Goal: Task Accomplishment & Management: Use online tool/utility

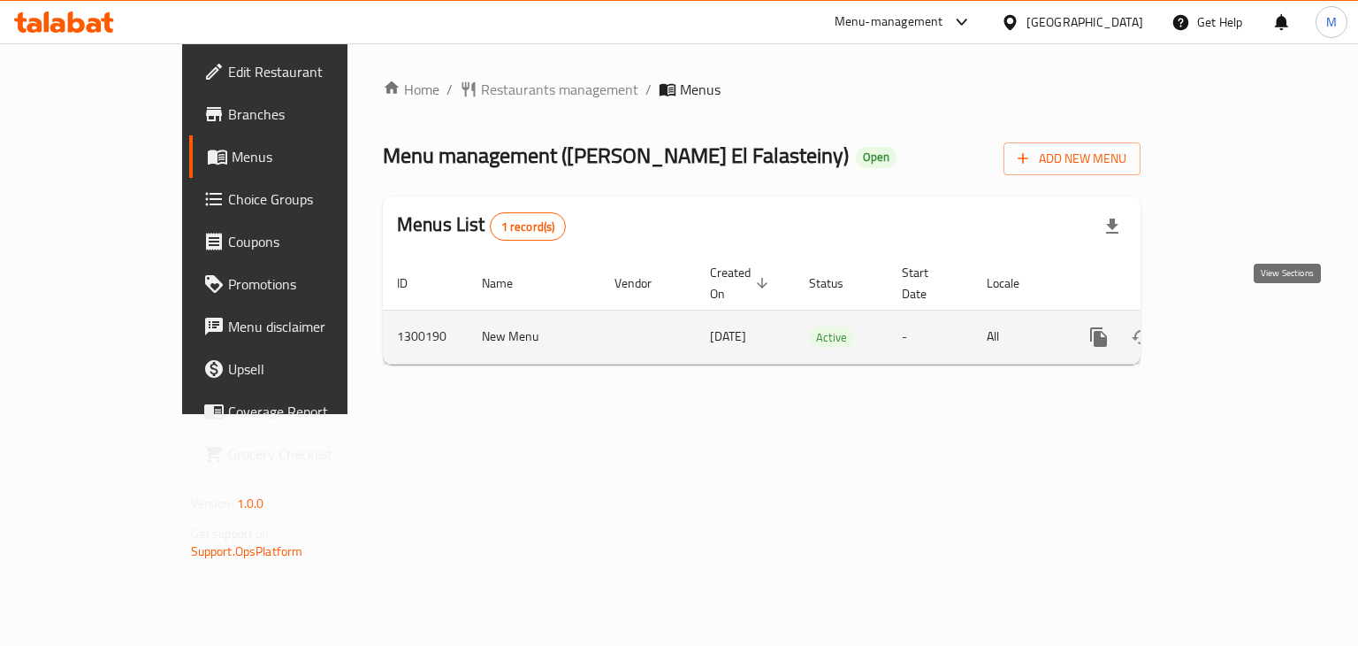
click at [1248, 328] on link "enhanced table" at bounding box center [1226, 337] width 42 height 42
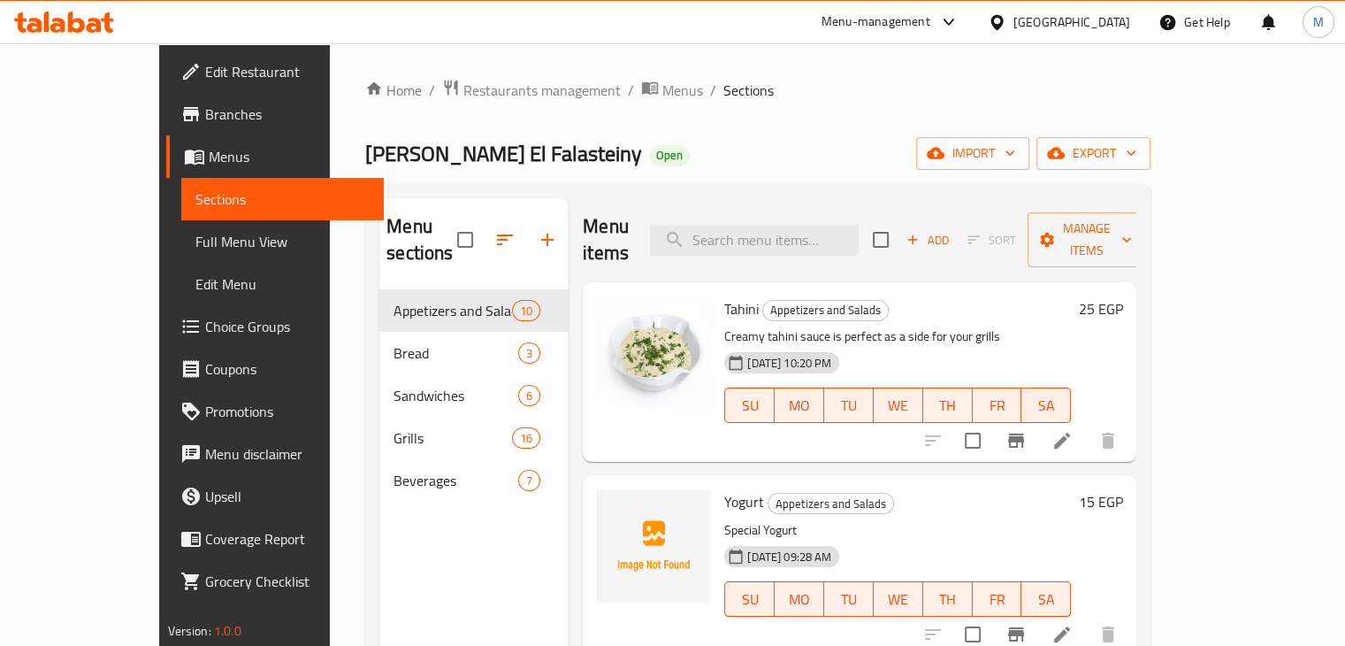
click at [205, 318] on span "Choice Groups" at bounding box center [287, 326] width 164 height 21
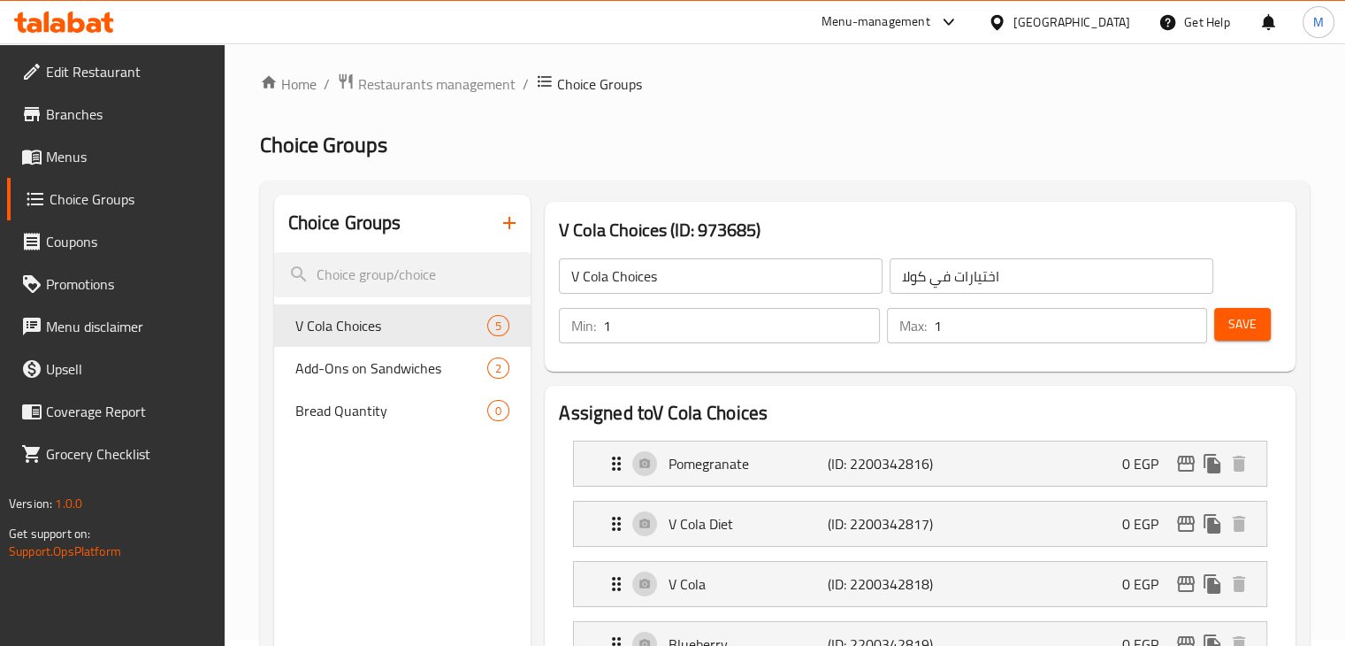
scroll to position [3, 0]
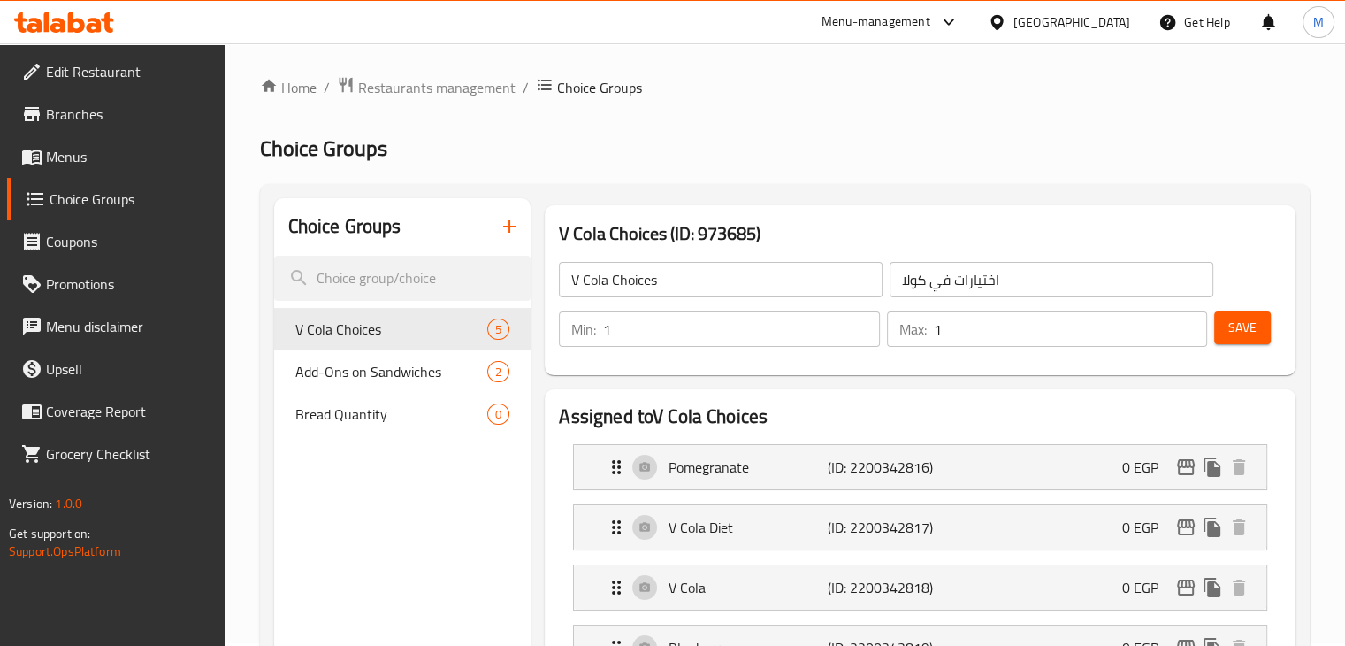
click at [80, 161] on span "Menus" at bounding box center [128, 156] width 164 height 21
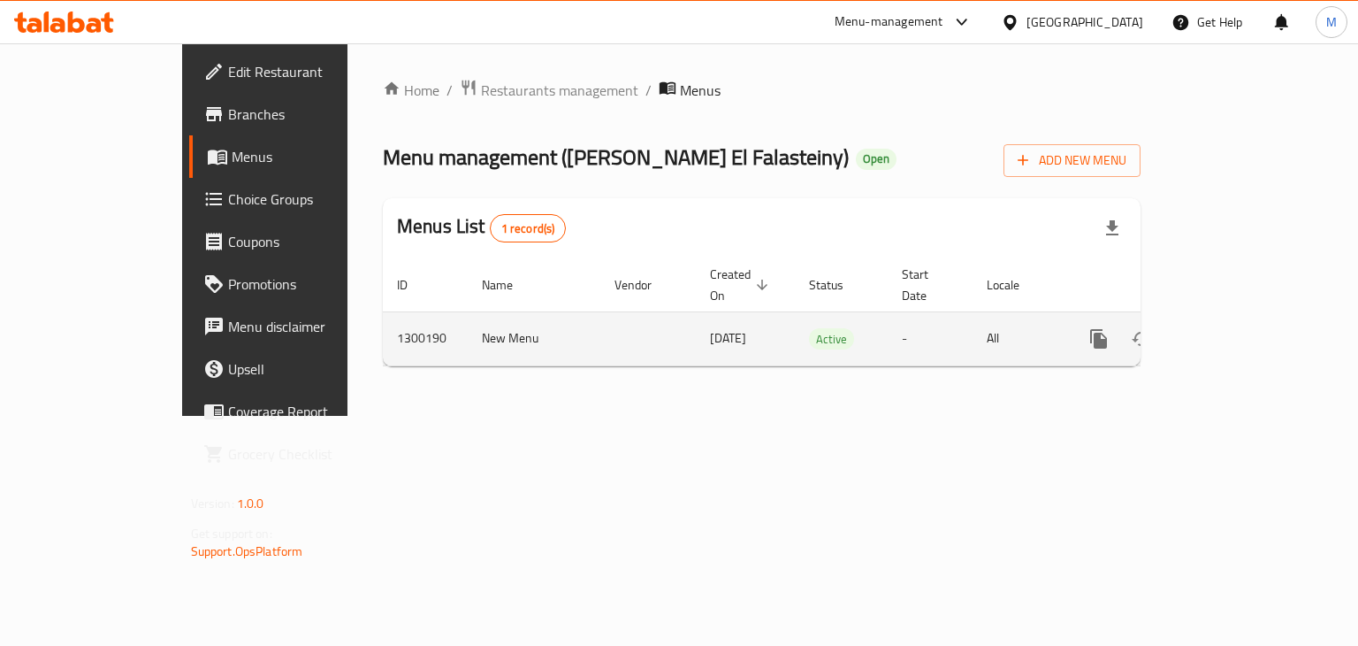
click at [1237, 328] on icon "enhanced table" at bounding box center [1226, 338] width 21 height 21
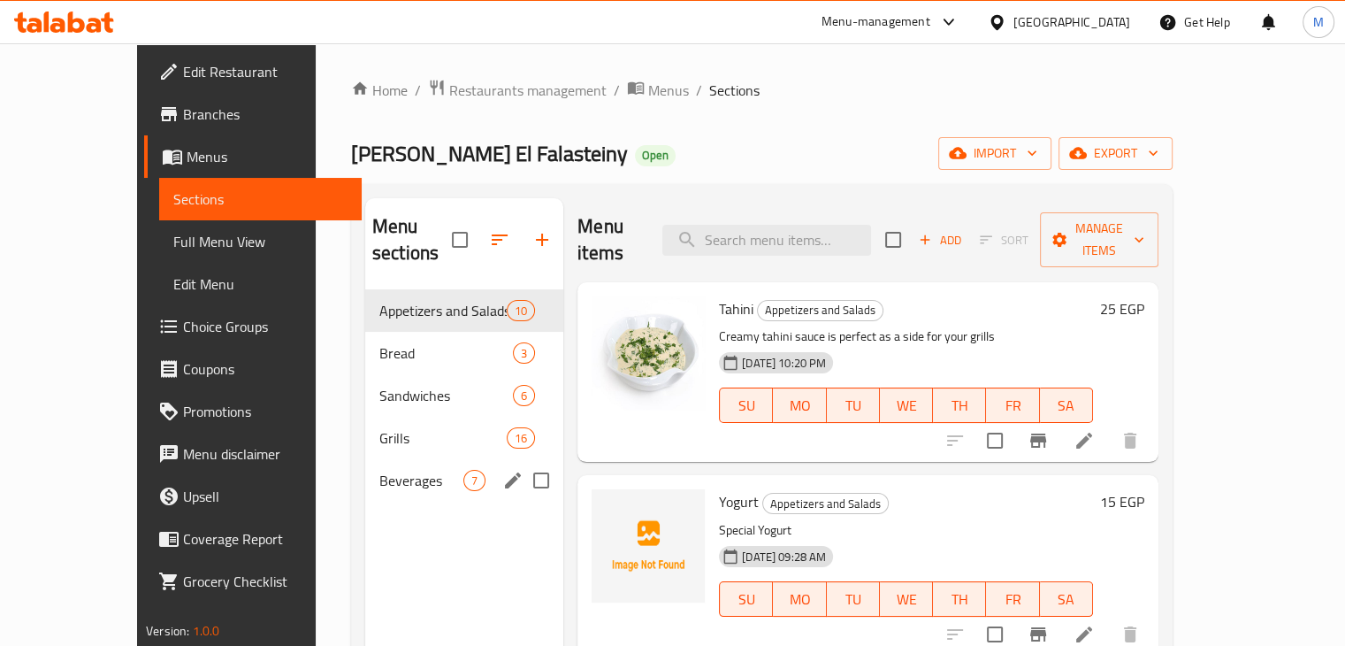
click at [365, 472] on div "Beverages 7" at bounding box center [464, 480] width 198 height 42
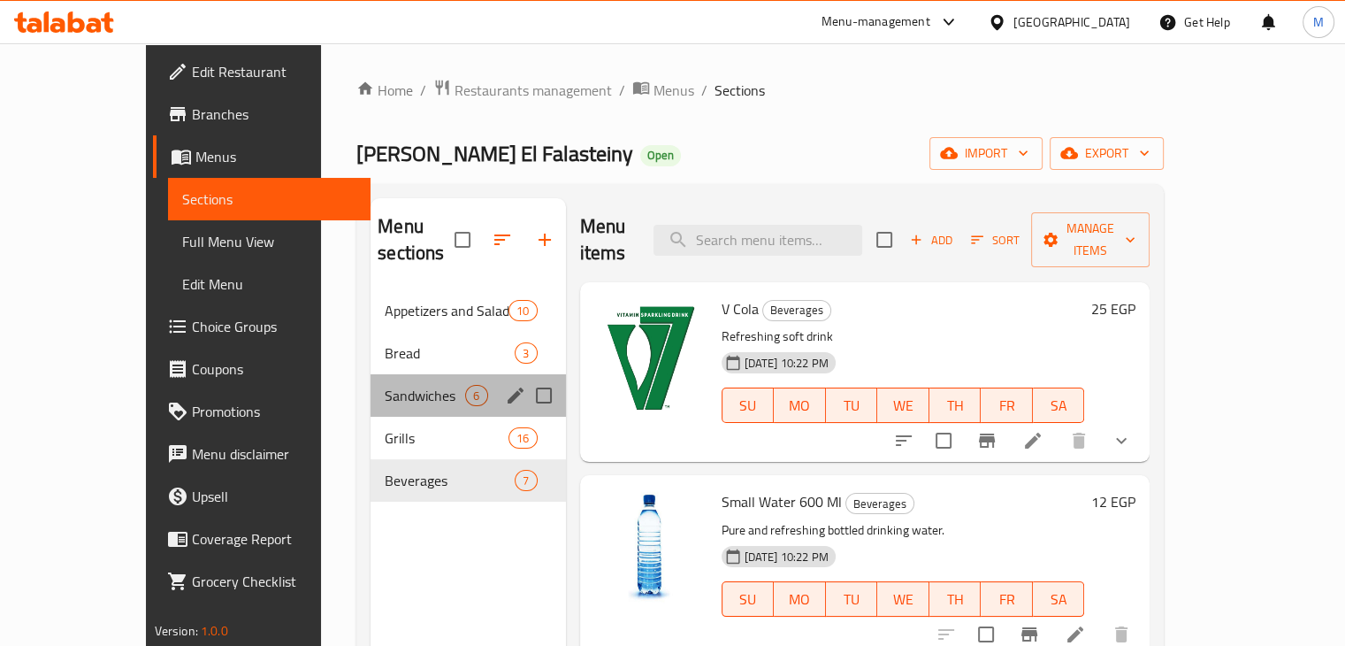
click at [465, 385] on div "6" at bounding box center [476, 395] width 22 height 21
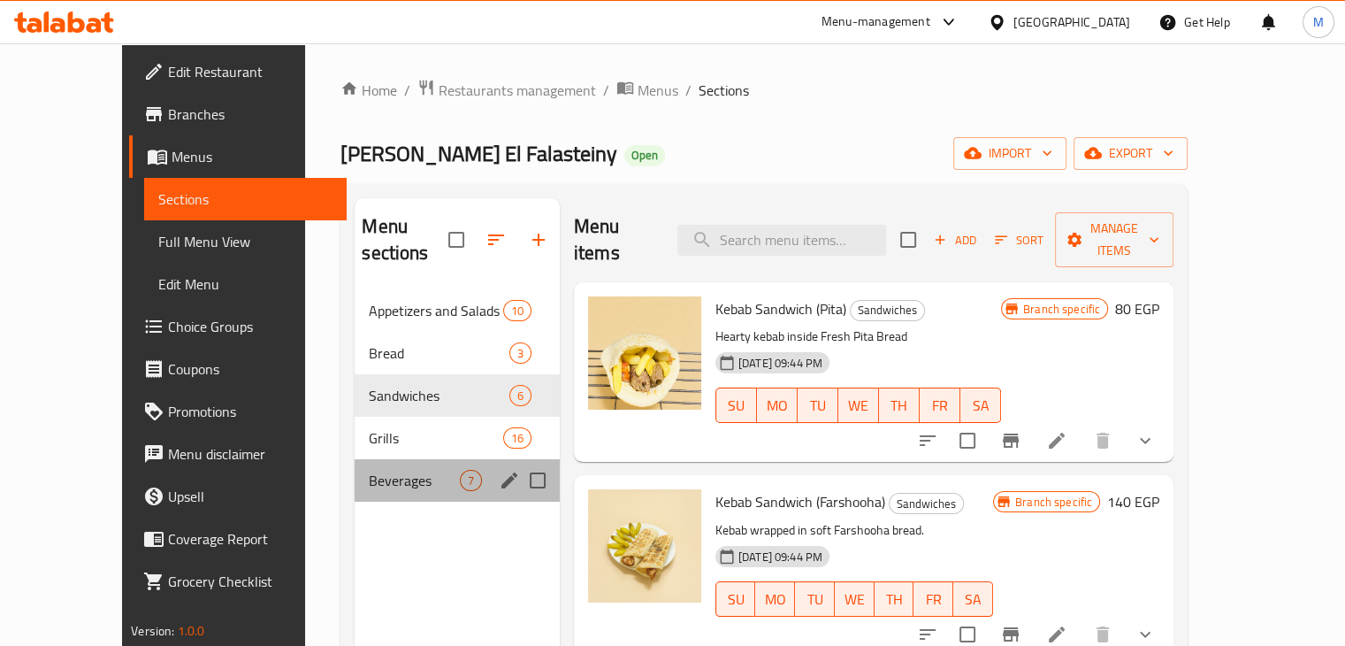
click at [362, 459] on div "Beverages 7" at bounding box center [457, 480] width 204 height 42
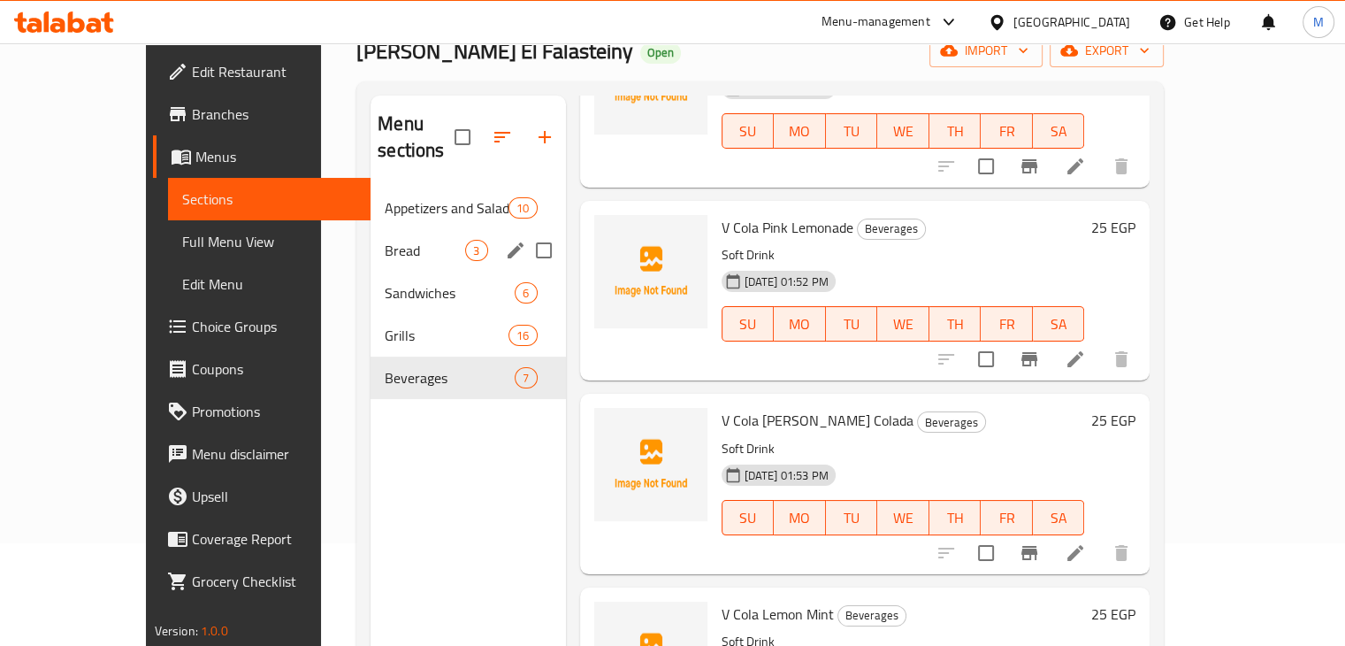
scroll to position [98, 0]
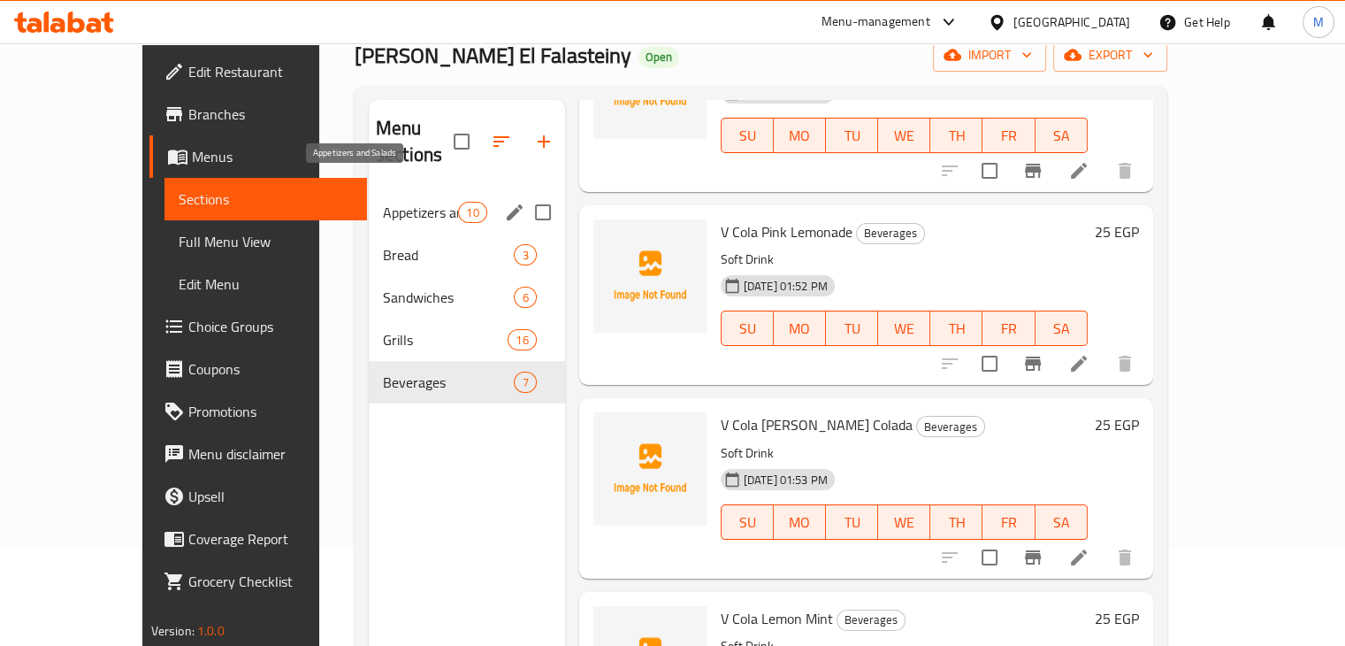
click at [389, 202] on span "Appetizers and Salads" at bounding box center [420, 212] width 75 height 21
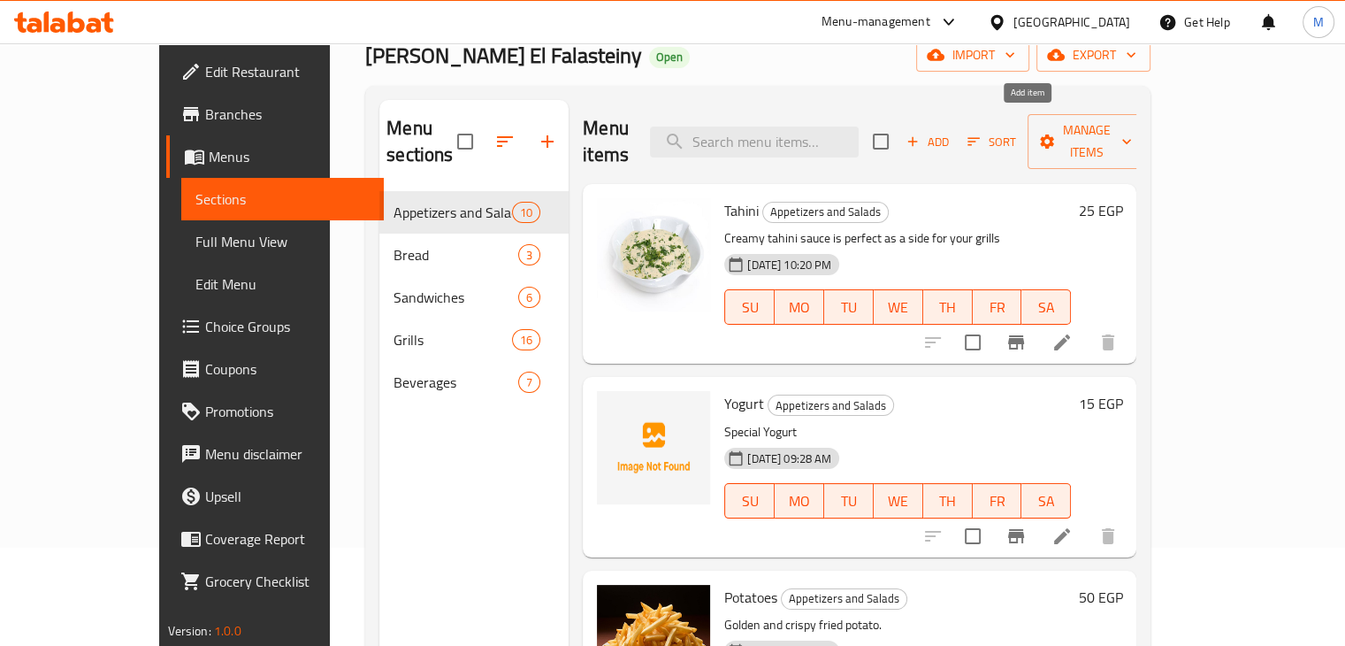
click at [921, 134] on icon "button" at bounding box center [913, 142] width 16 height 16
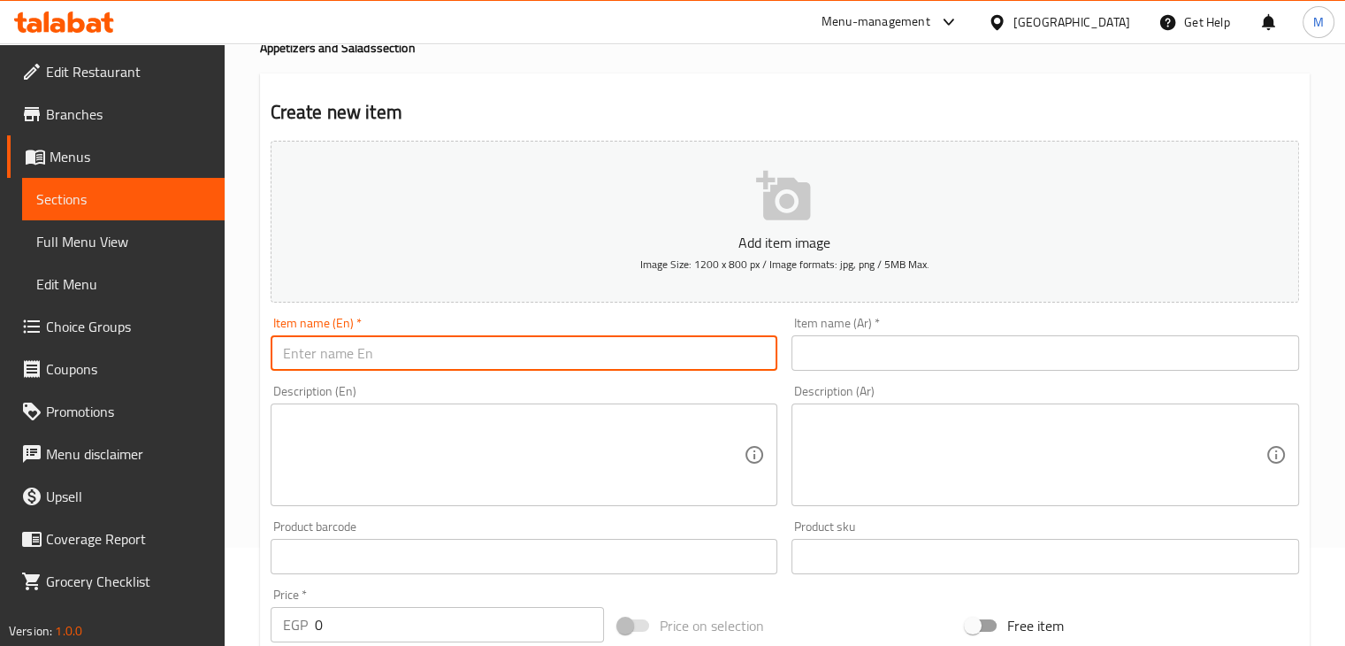
click at [431, 355] on input "text" at bounding box center [525, 352] width 508 height 35
type input "Kobebah"
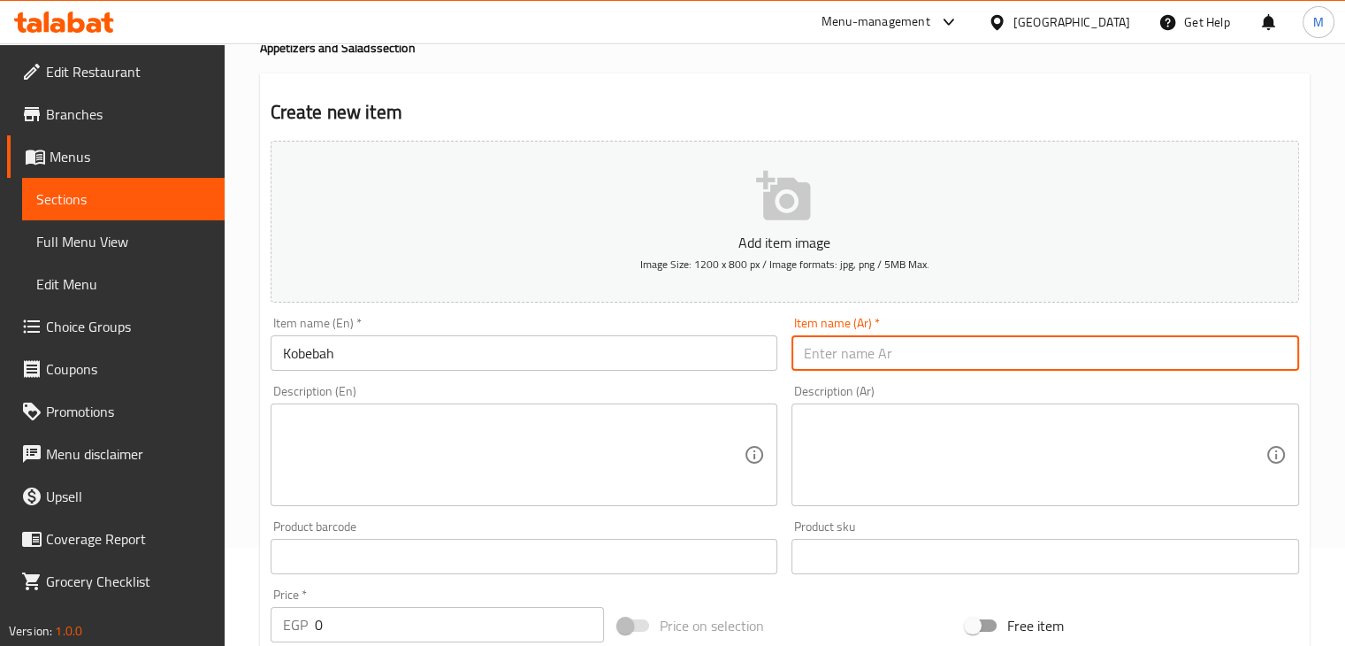
click at [845, 337] on input "text" at bounding box center [1046, 352] width 508 height 35
type input "كبيبة"
click at [536, 458] on textarea at bounding box center [514, 455] width 462 height 84
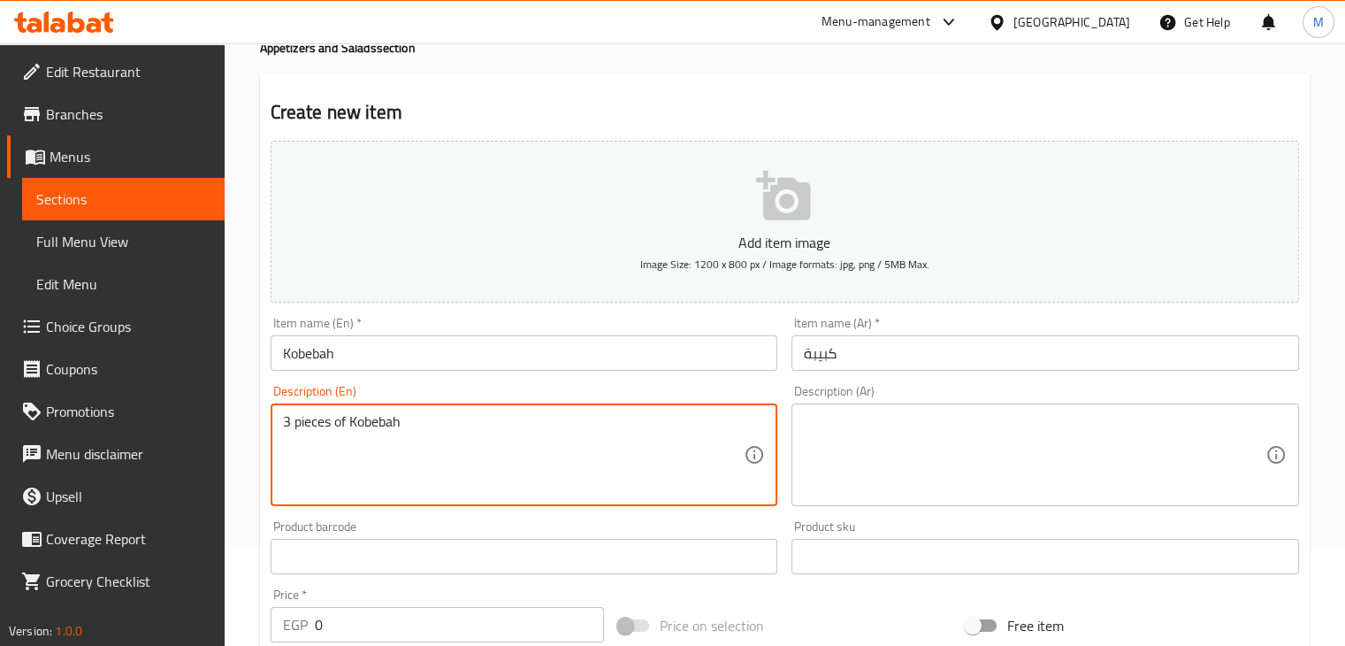
type textarea "3 pieces of Kobebah"
click at [899, 438] on textarea at bounding box center [1035, 455] width 462 height 84
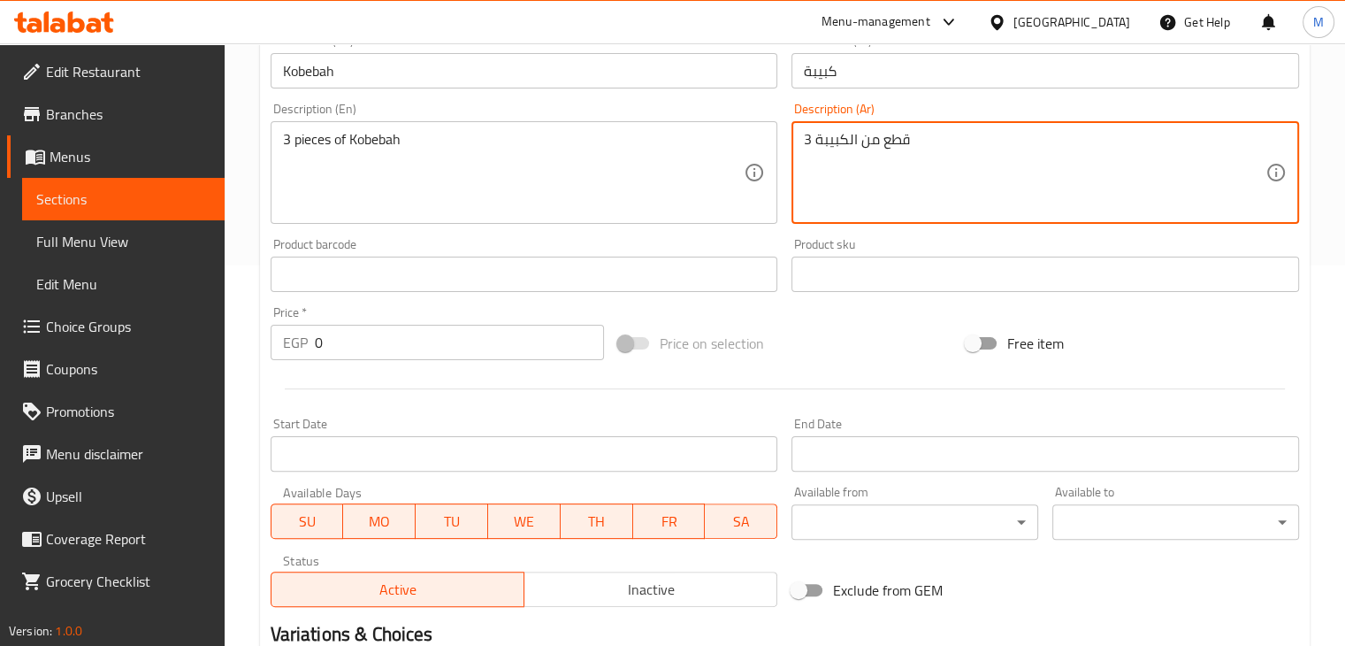
scroll to position [382, 0]
type textarea "3 قطع من الكبيبة"
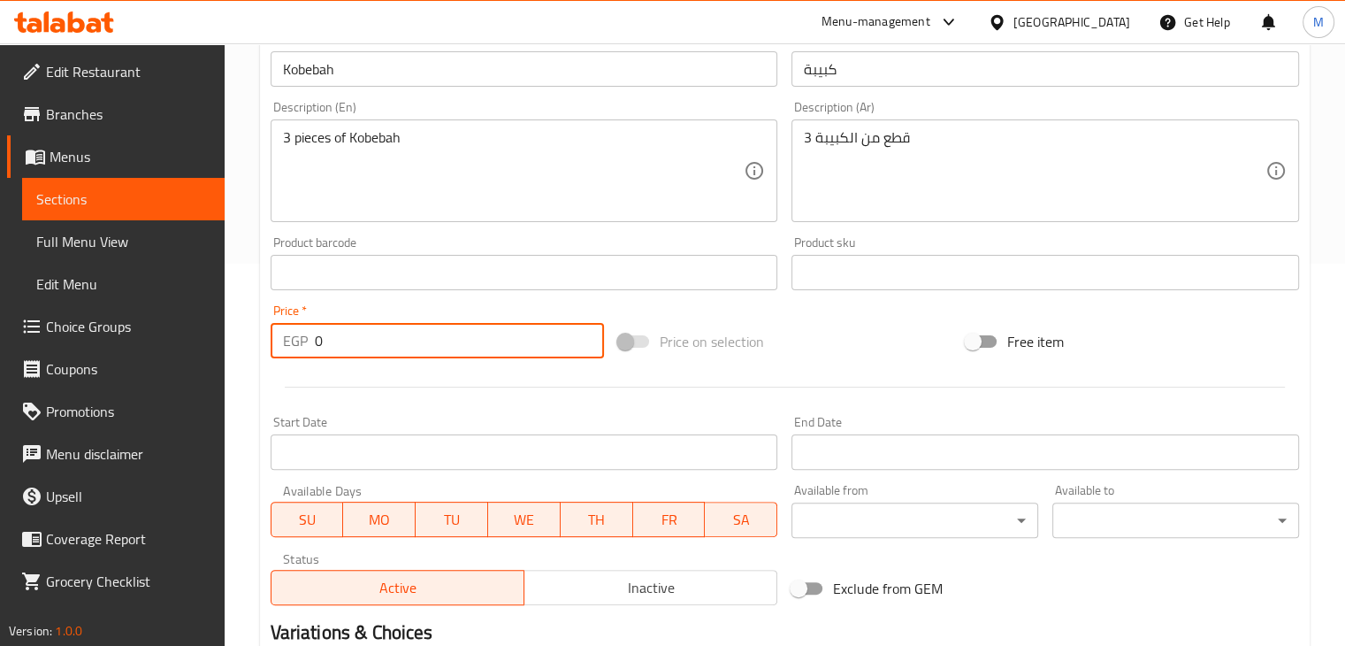
click at [488, 333] on input "0" at bounding box center [459, 340] width 289 height 35
drag, startPoint x: 488, startPoint y: 333, endPoint x: 522, endPoint y: 228, distance: 109.6
click at [522, 228] on div "Add item image Image Size: 1200 x 800 px / Image formats: jpg, png / 5MB Max. I…" at bounding box center [785, 231] width 1043 height 762
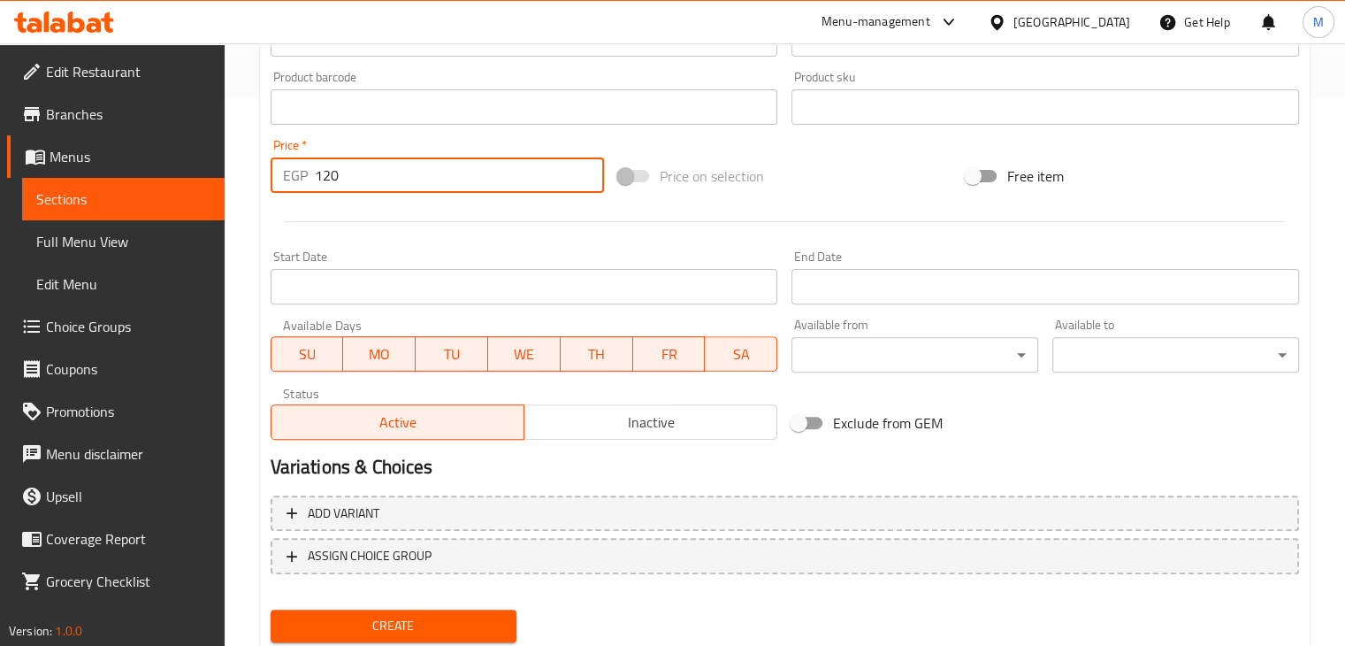
scroll to position [604, 0]
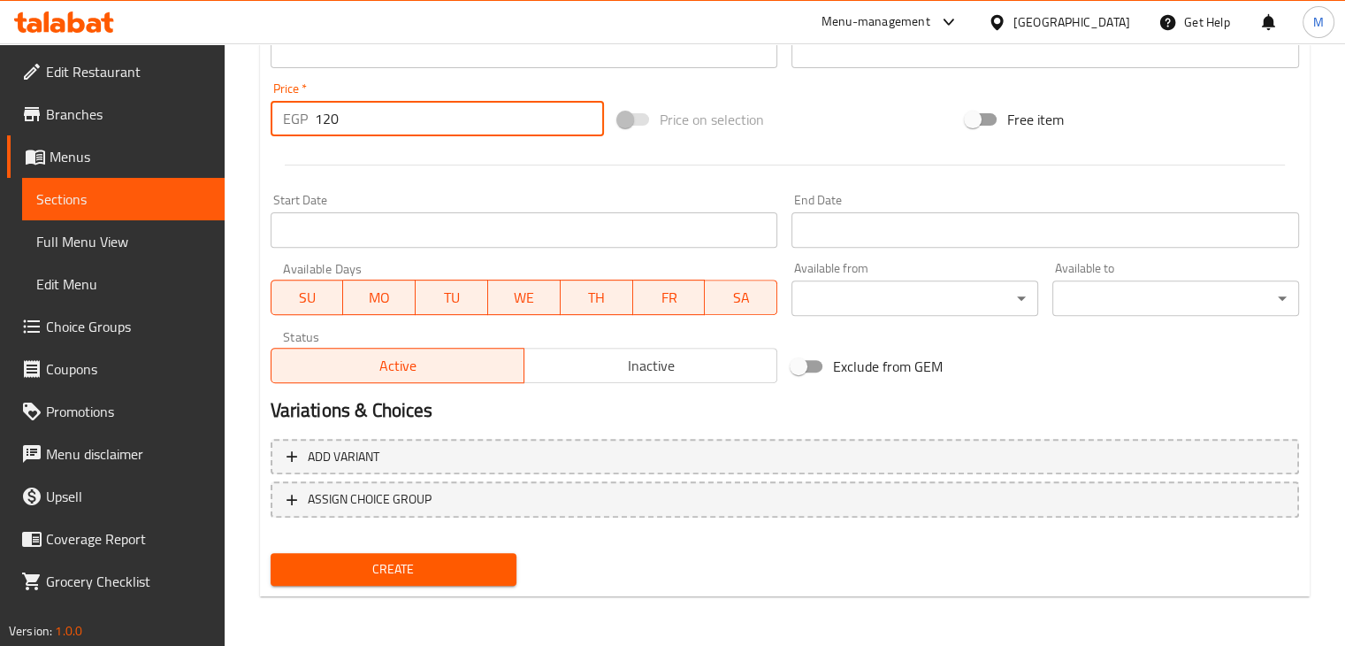
type input "120"
click at [551, 185] on div at bounding box center [785, 164] width 1043 height 43
click at [400, 558] on span "Create" at bounding box center [394, 569] width 218 height 22
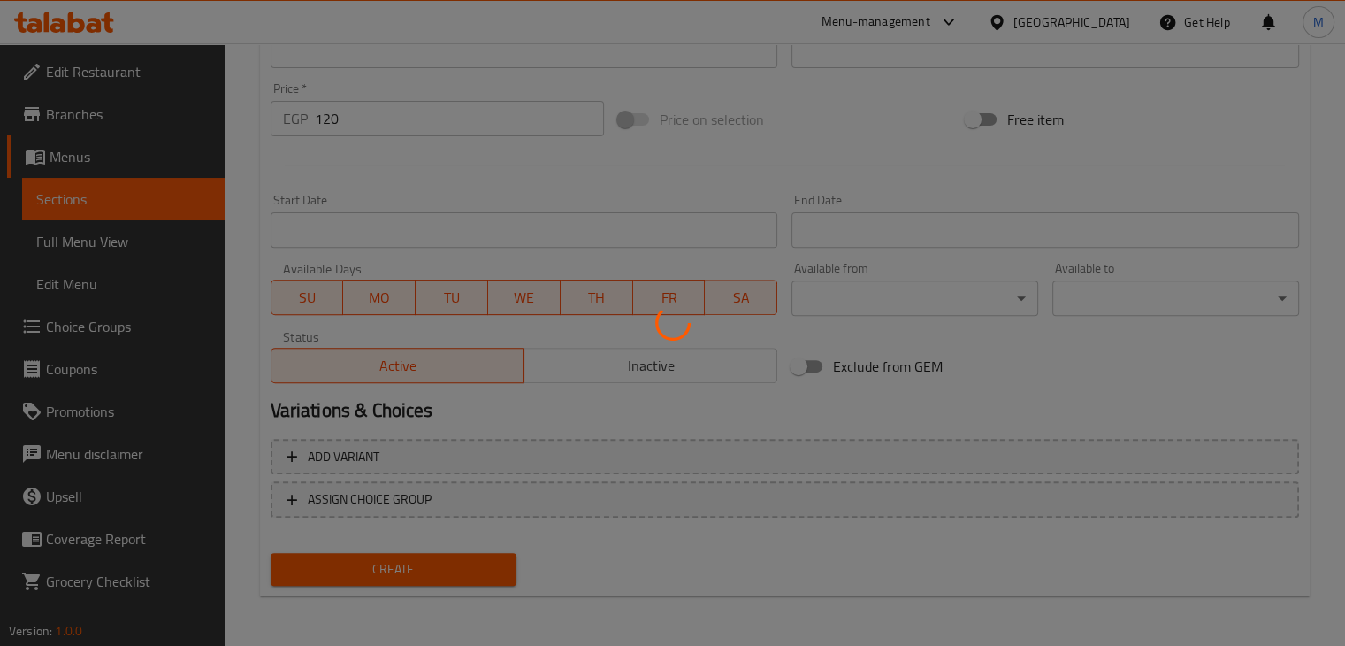
type input "0"
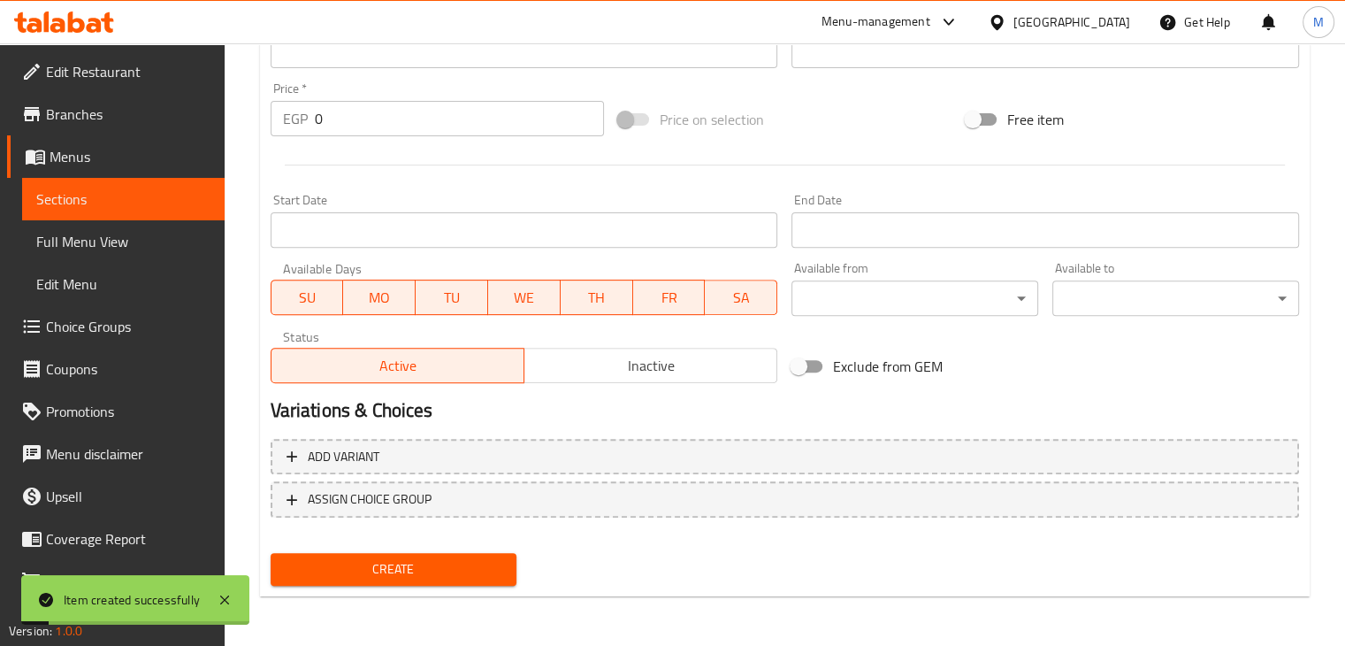
scroll to position [0, 0]
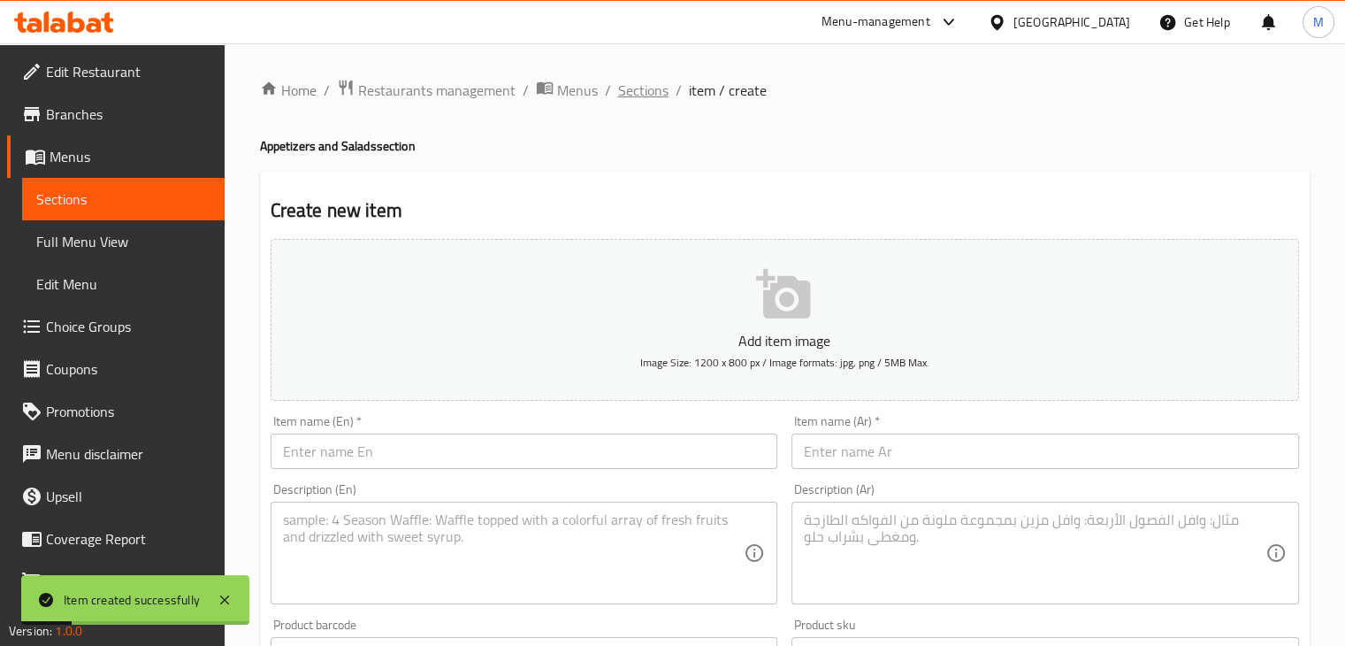
click at [633, 101] on span "Sections" at bounding box center [643, 90] width 50 height 21
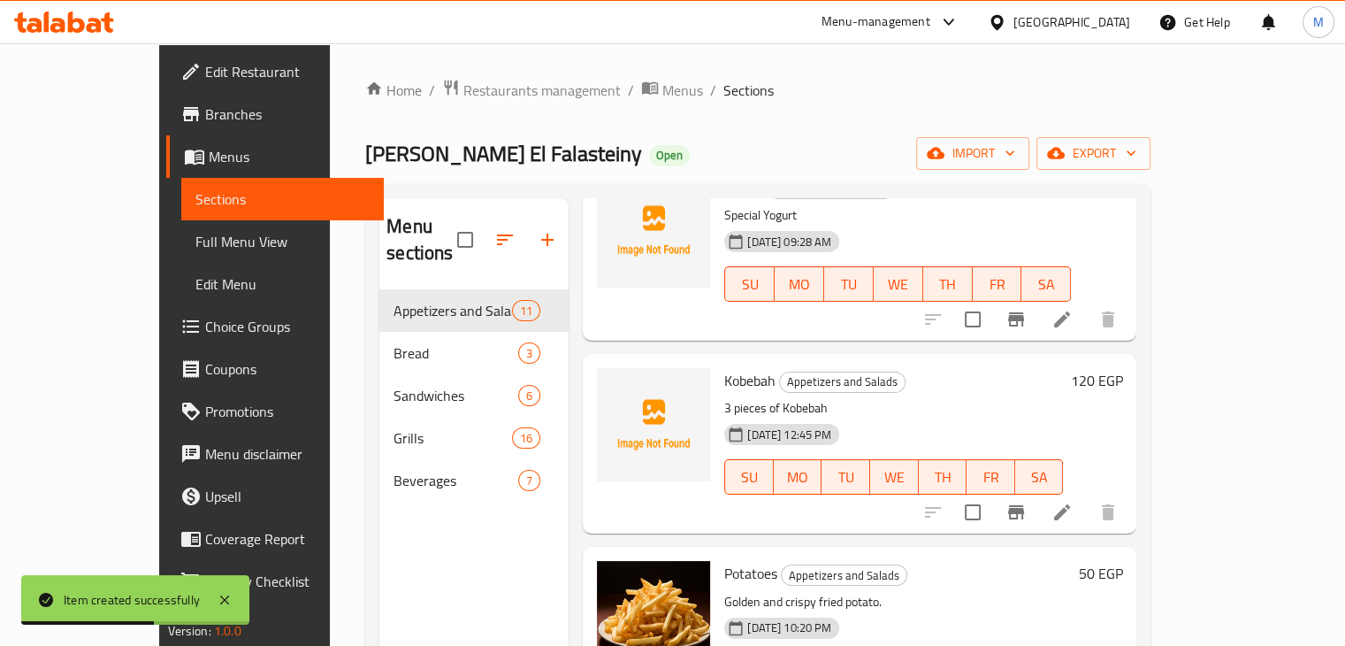
scroll to position [388, 0]
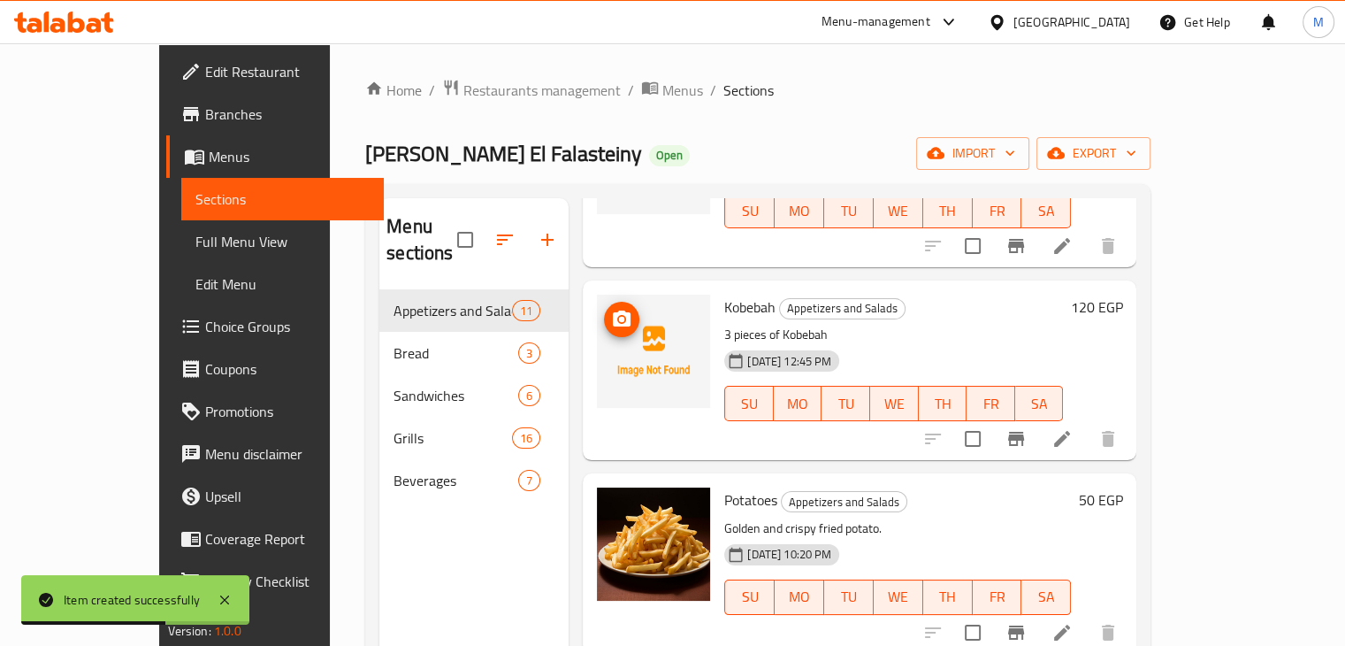
click at [604, 309] on span "upload picture" at bounding box center [621, 319] width 35 height 21
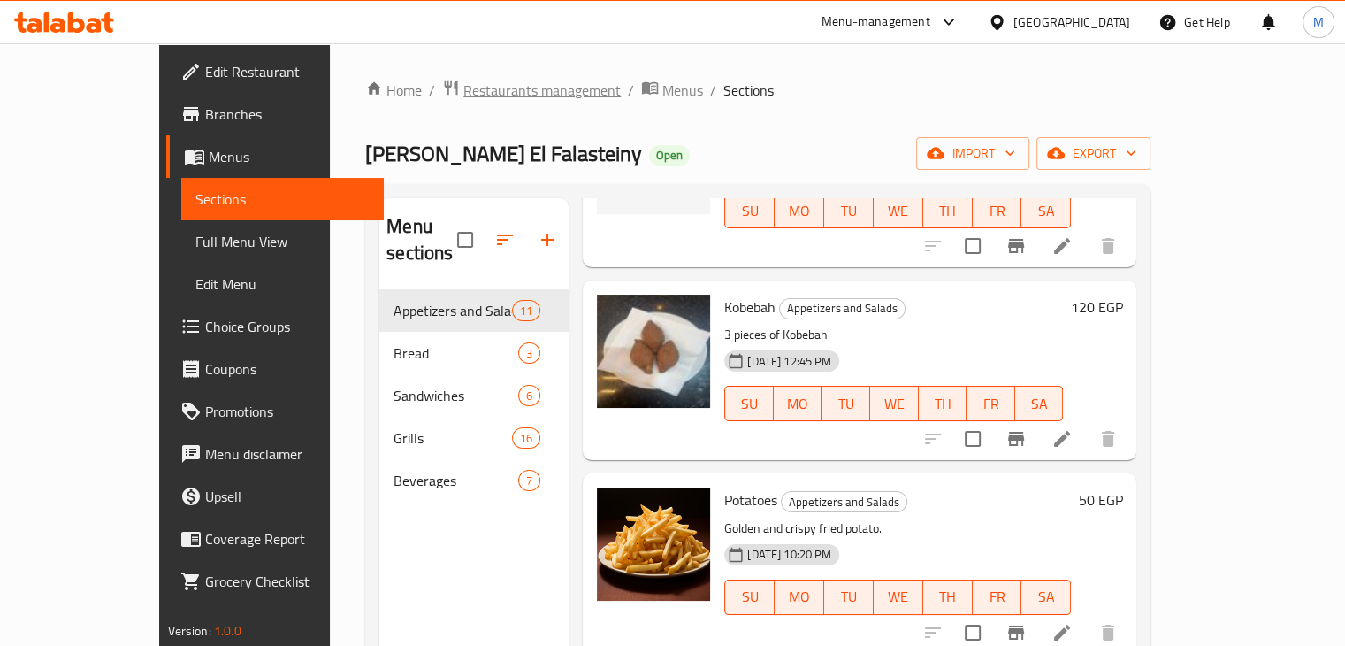
click at [463, 93] on span "Restaurants management" at bounding box center [541, 90] width 157 height 21
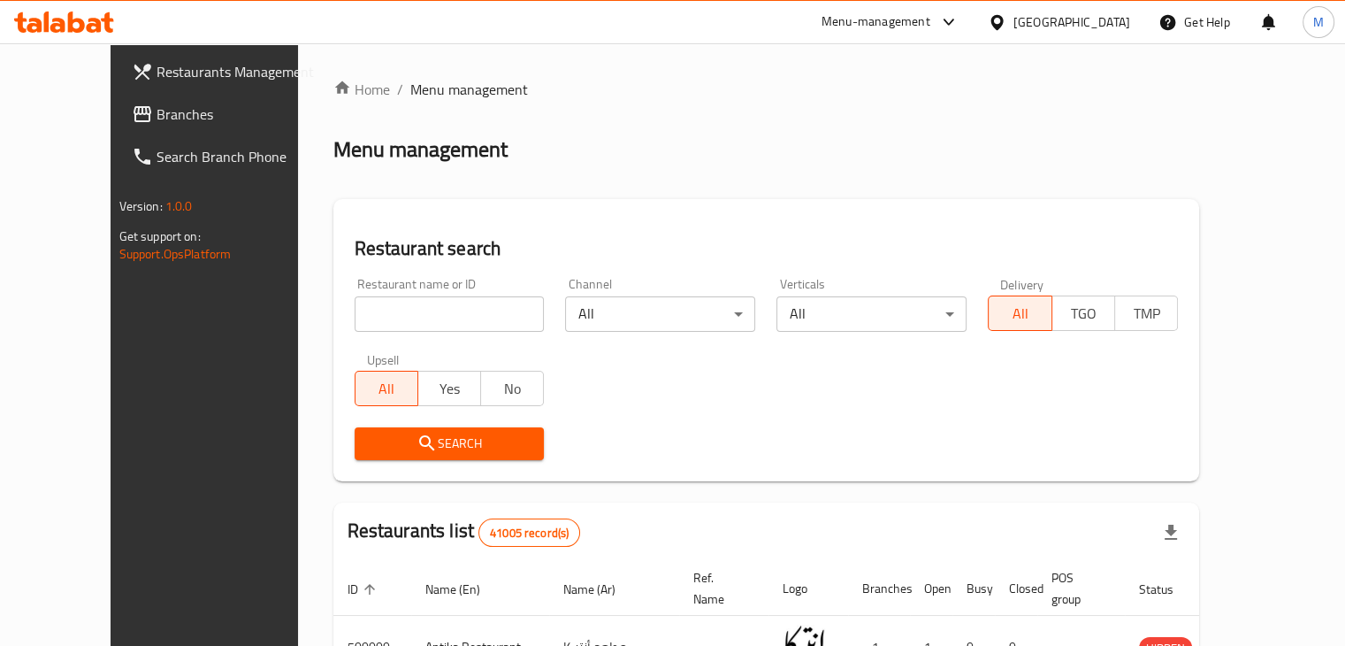
click at [396, 307] on input "search" at bounding box center [450, 313] width 190 height 35
type input "art"
click button "Search" at bounding box center [450, 443] width 190 height 33
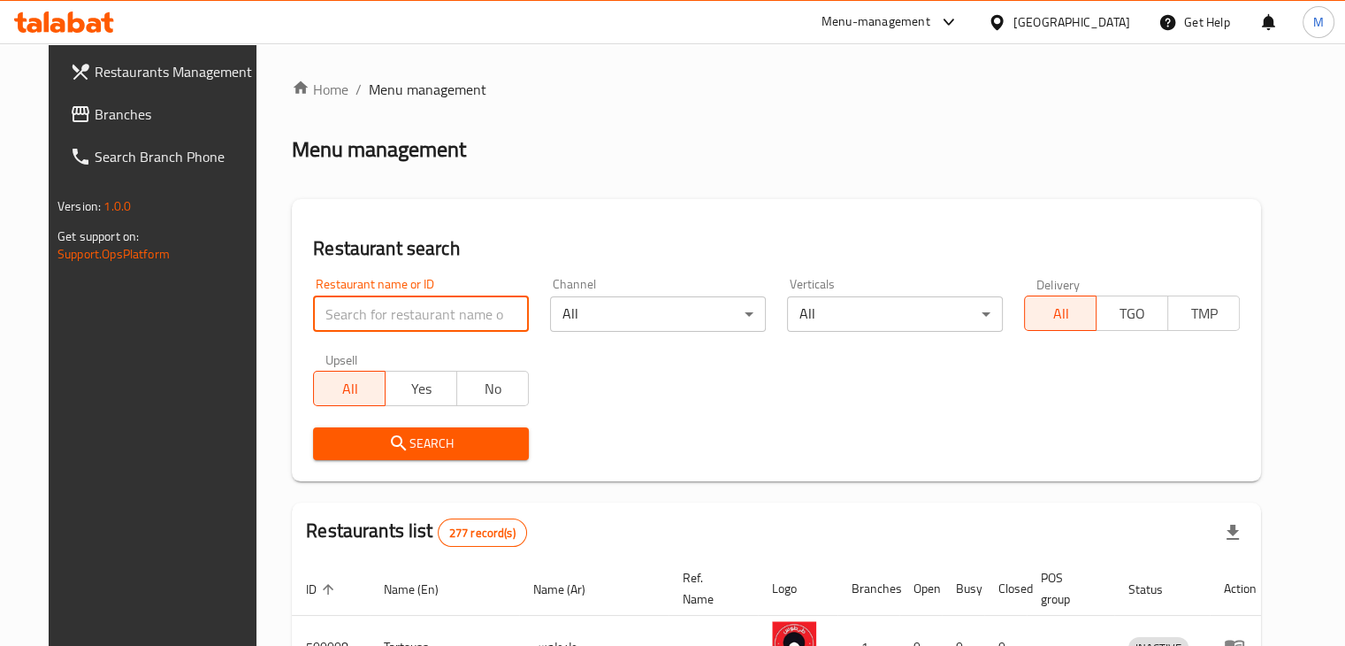
click at [95, 114] on span "Branches" at bounding box center [177, 113] width 164 height 21
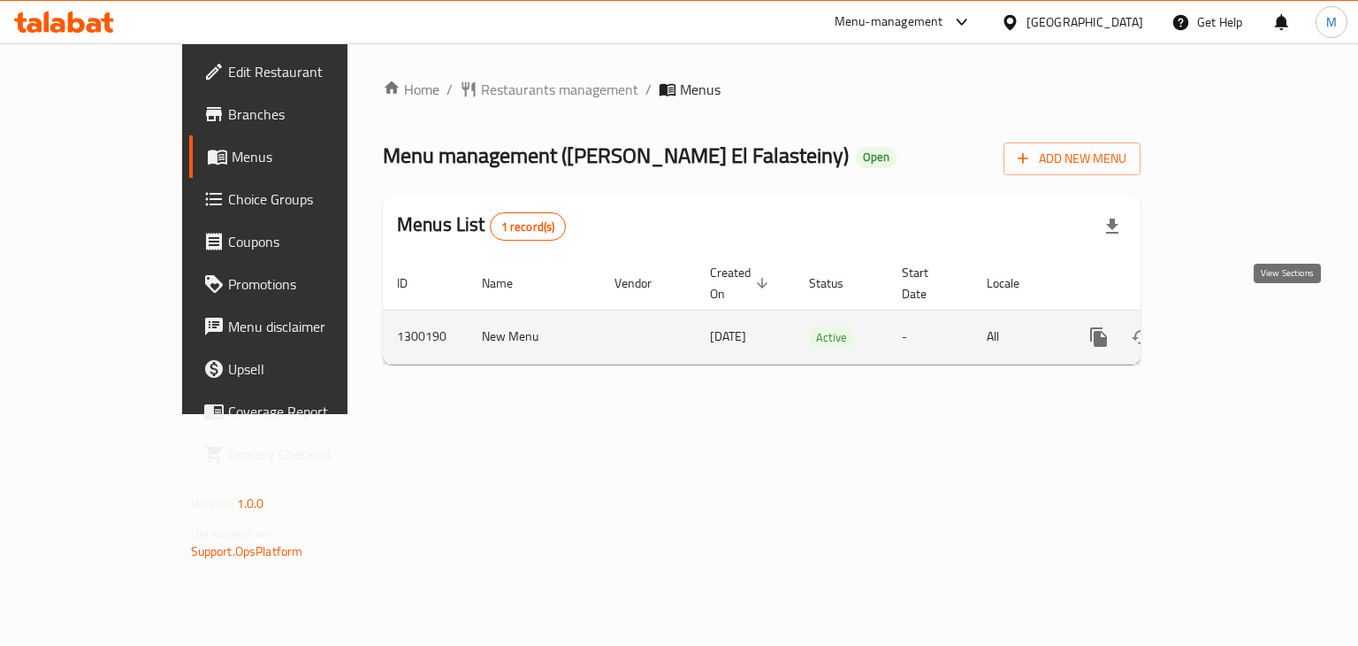
click at [1237, 326] on icon "enhanced table" at bounding box center [1226, 336] width 21 height 21
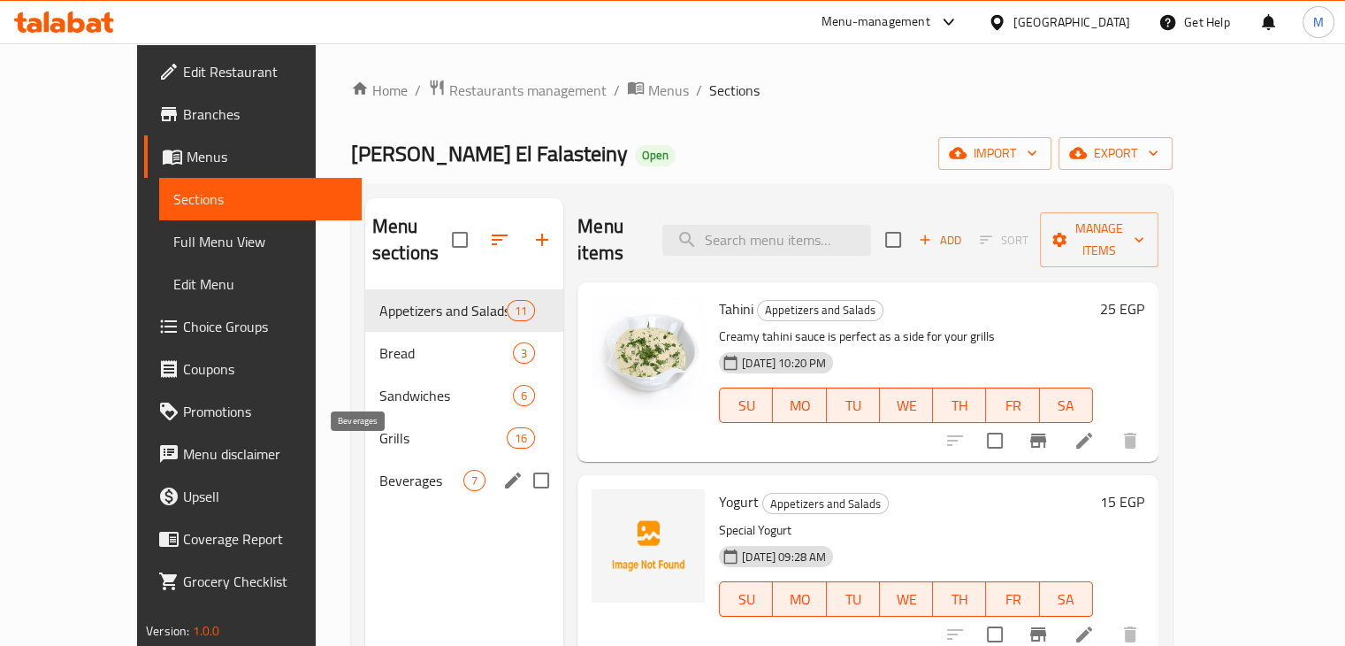
click at [379, 470] on span "Beverages" at bounding box center [421, 480] width 84 height 21
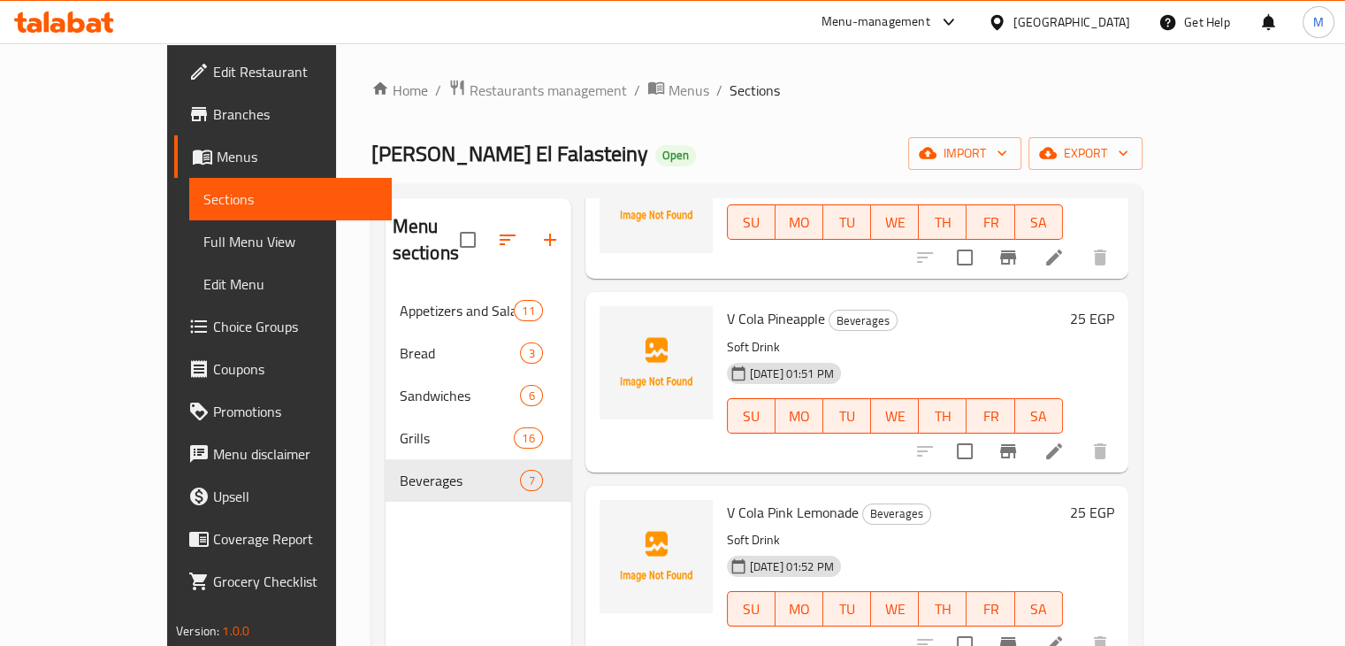
scroll to position [548, 0]
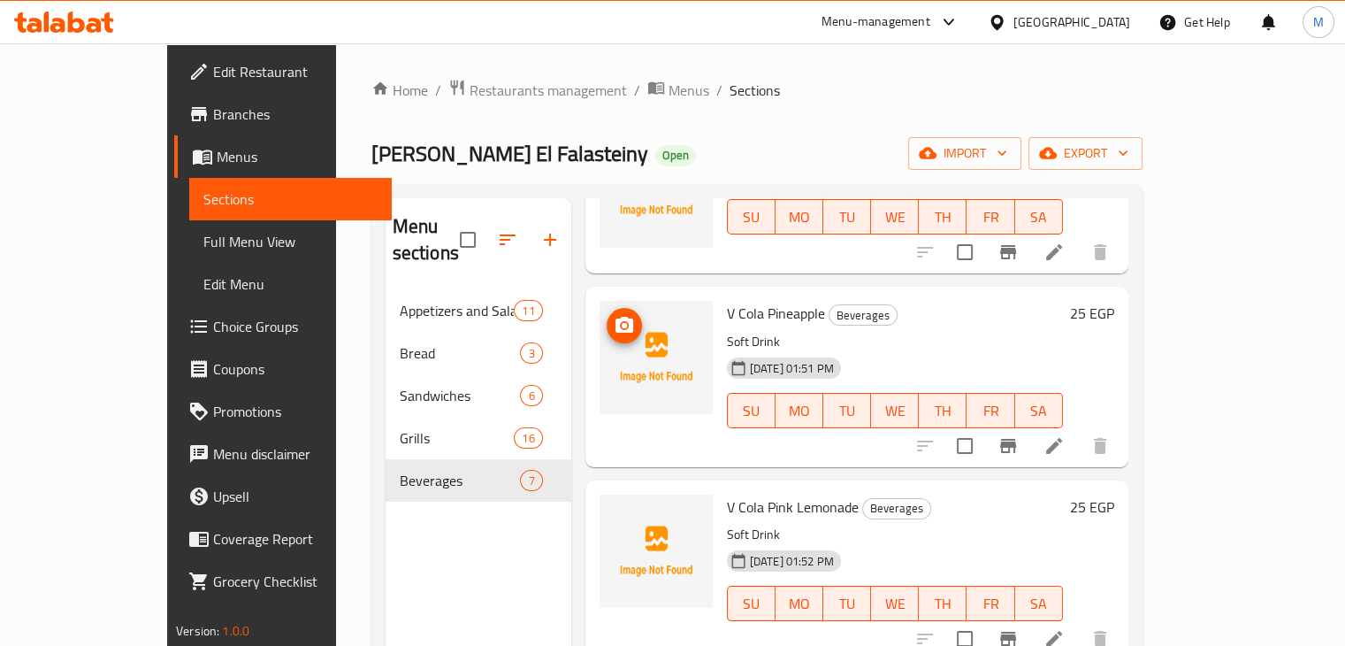
click at [607, 310] on button "upload picture" at bounding box center [624, 325] width 35 height 35
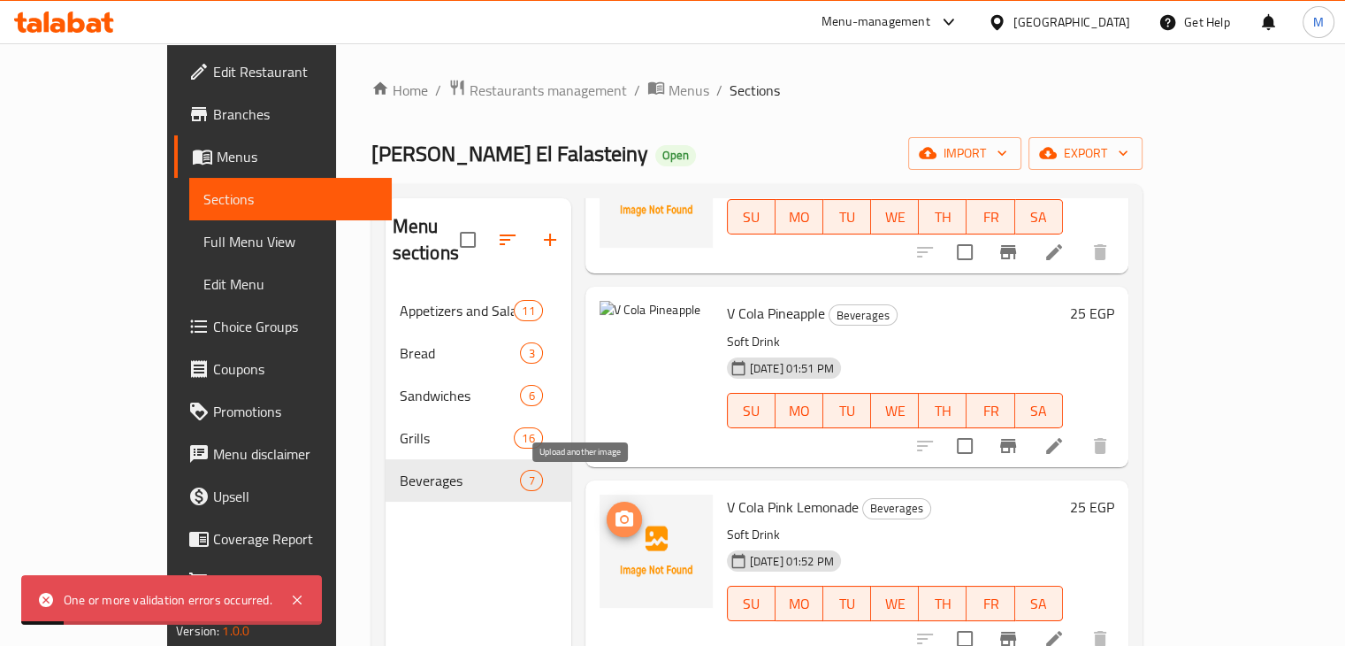
click at [607, 501] on button "upload picture" at bounding box center [624, 518] width 35 height 35
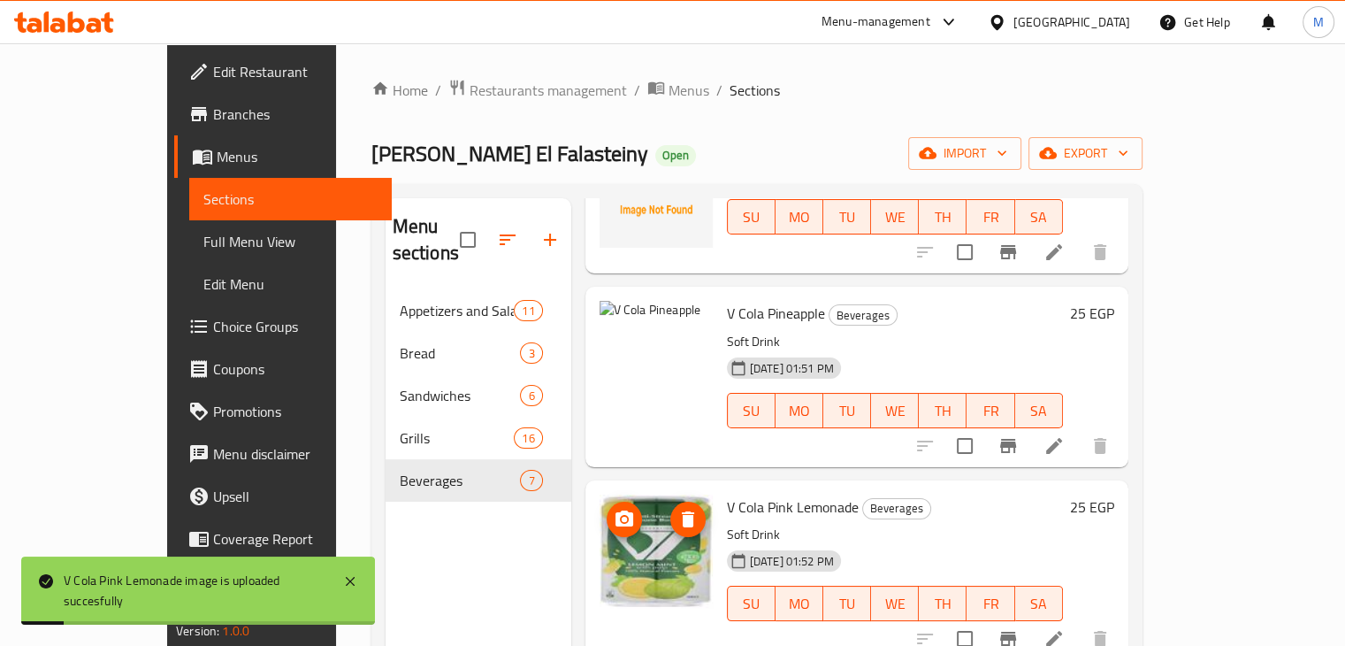
click at [616, 510] on icon "upload picture" at bounding box center [625, 518] width 18 height 16
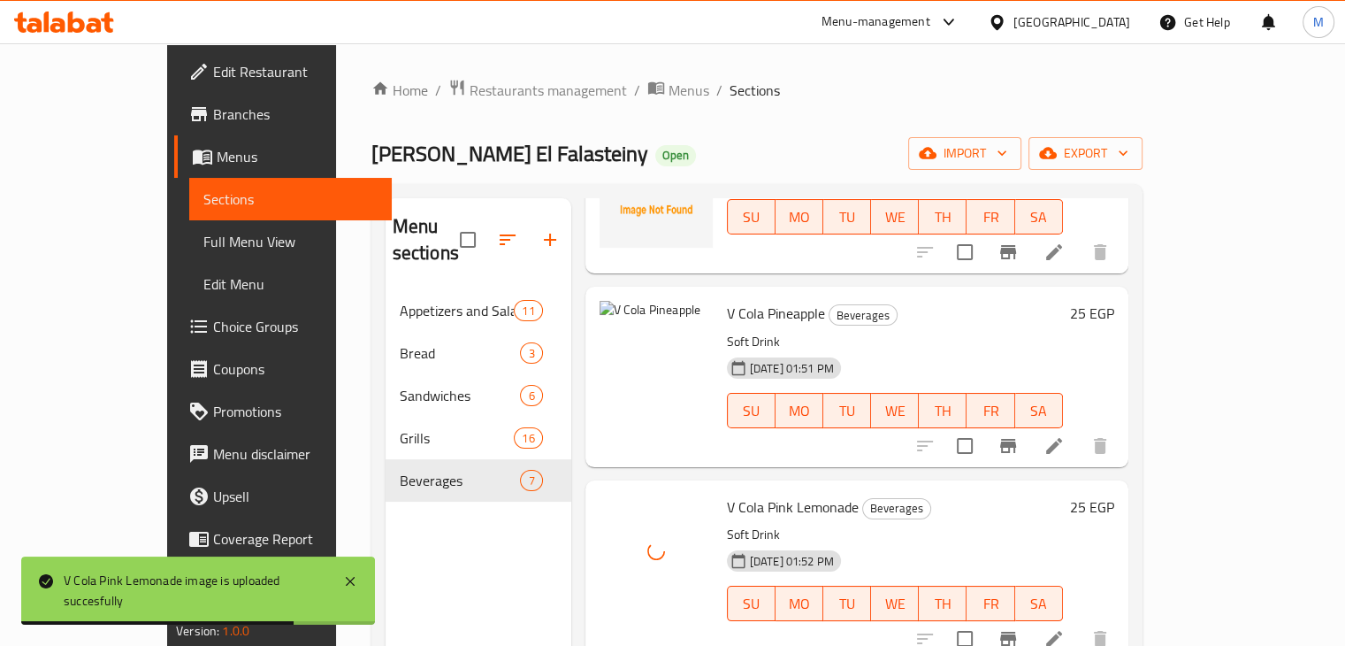
scroll to position [725, 0]
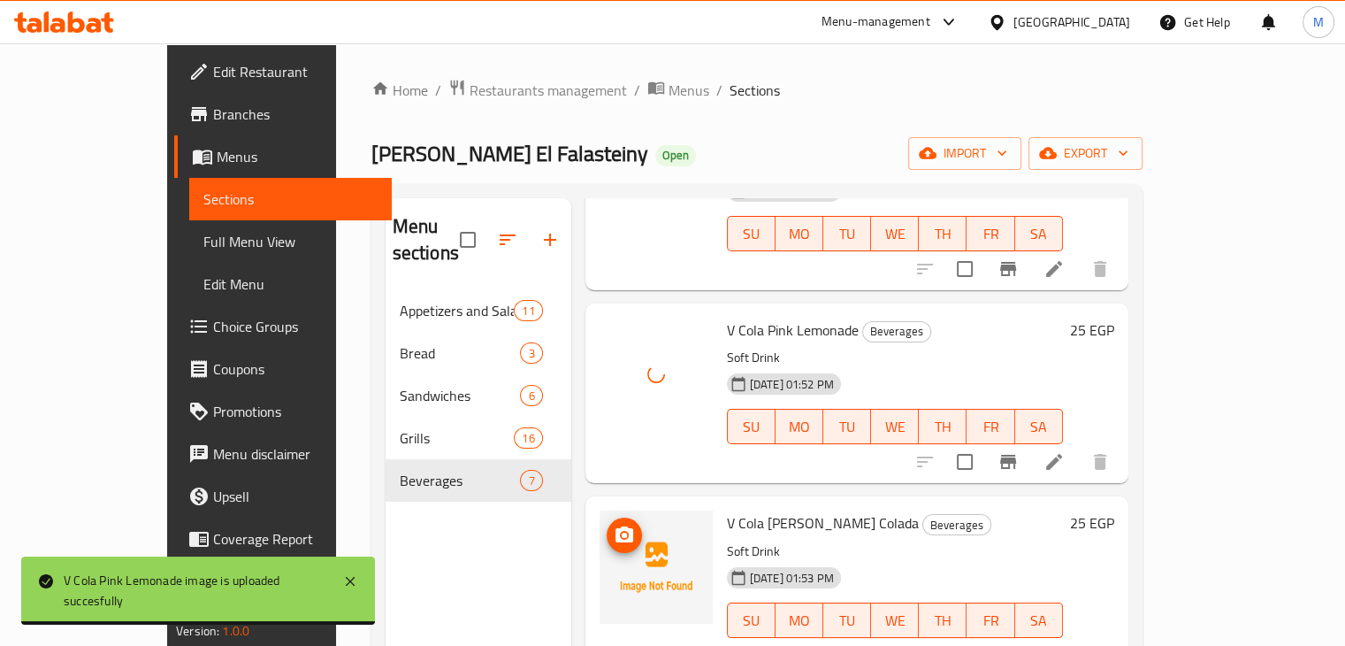
click at [614, 524] on icon "upload picture" at bounding box center [624, 534] width 21 height 21
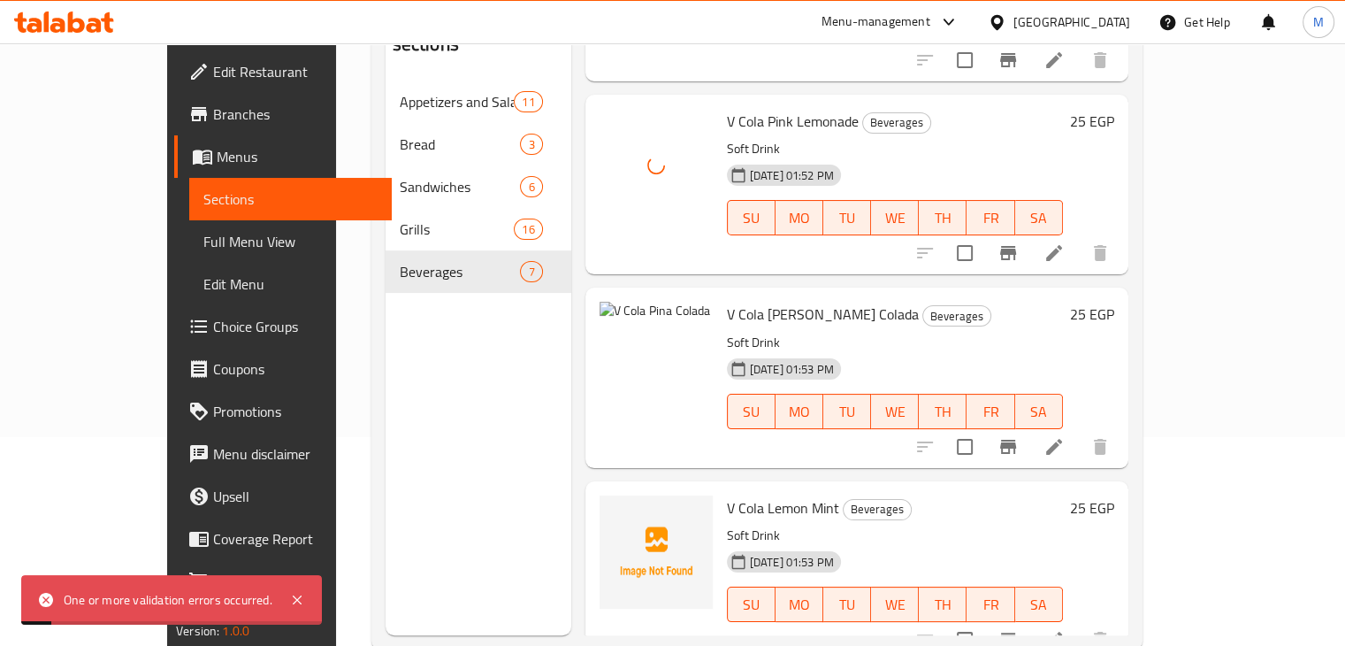
scroll to position [219, 0]
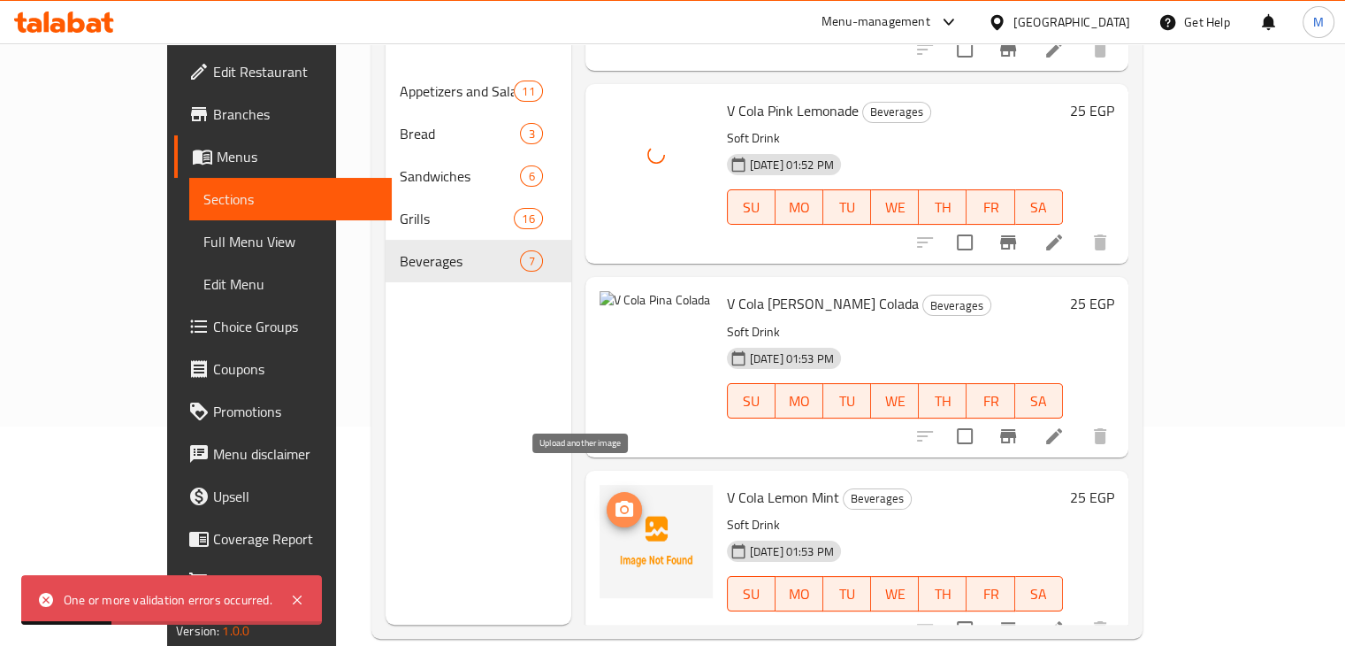
click at [616, 501] on icon "upload picture" at bounding box center [625, 509] width 18 height 16
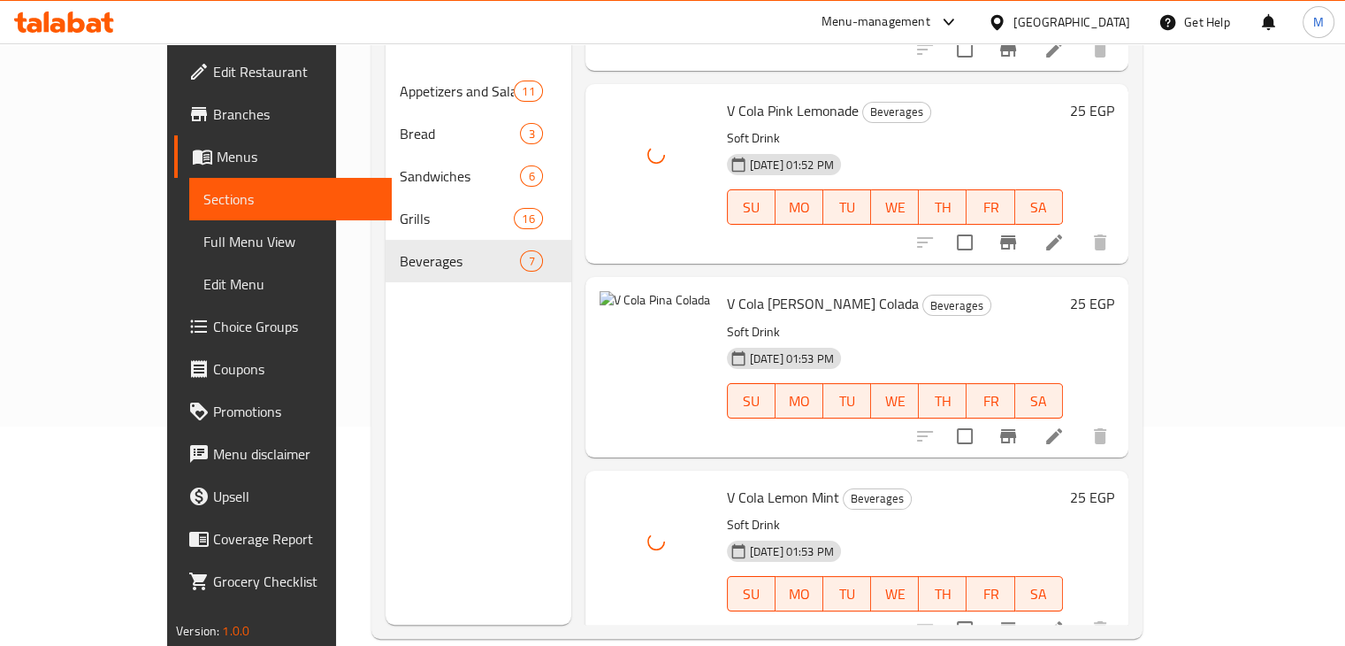
scroll to position [248, 0]
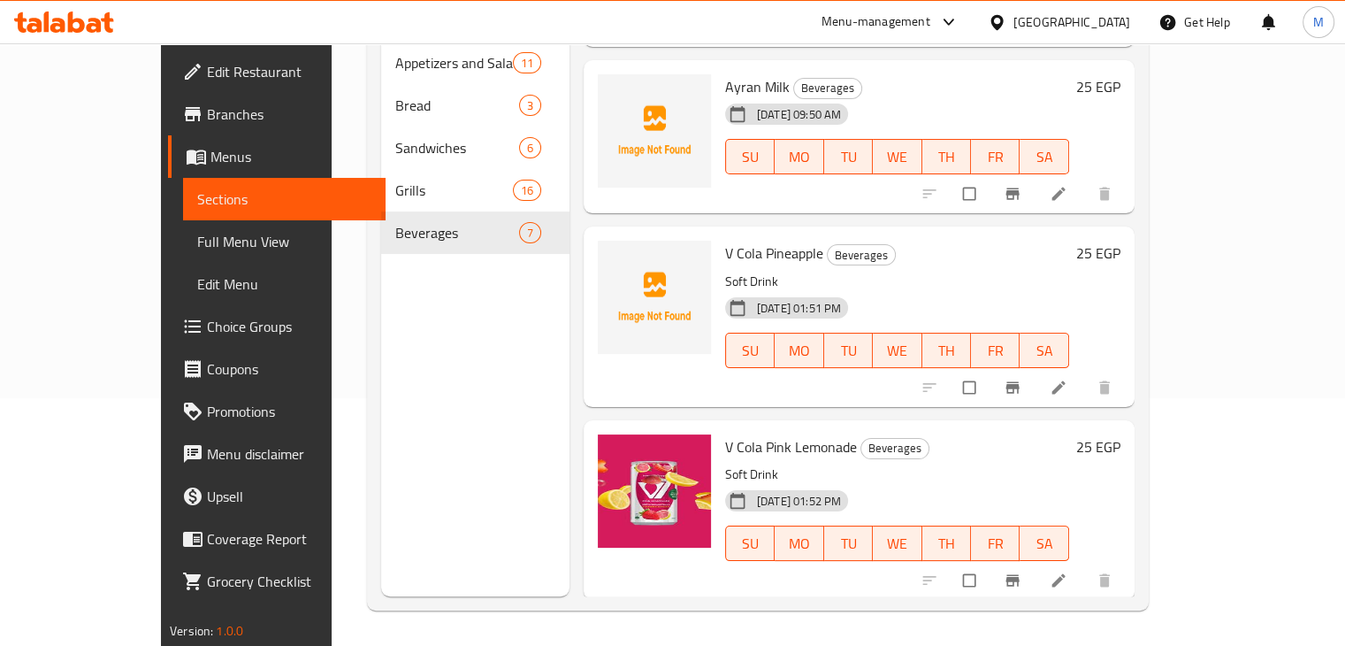
scroll to position [357, 0]
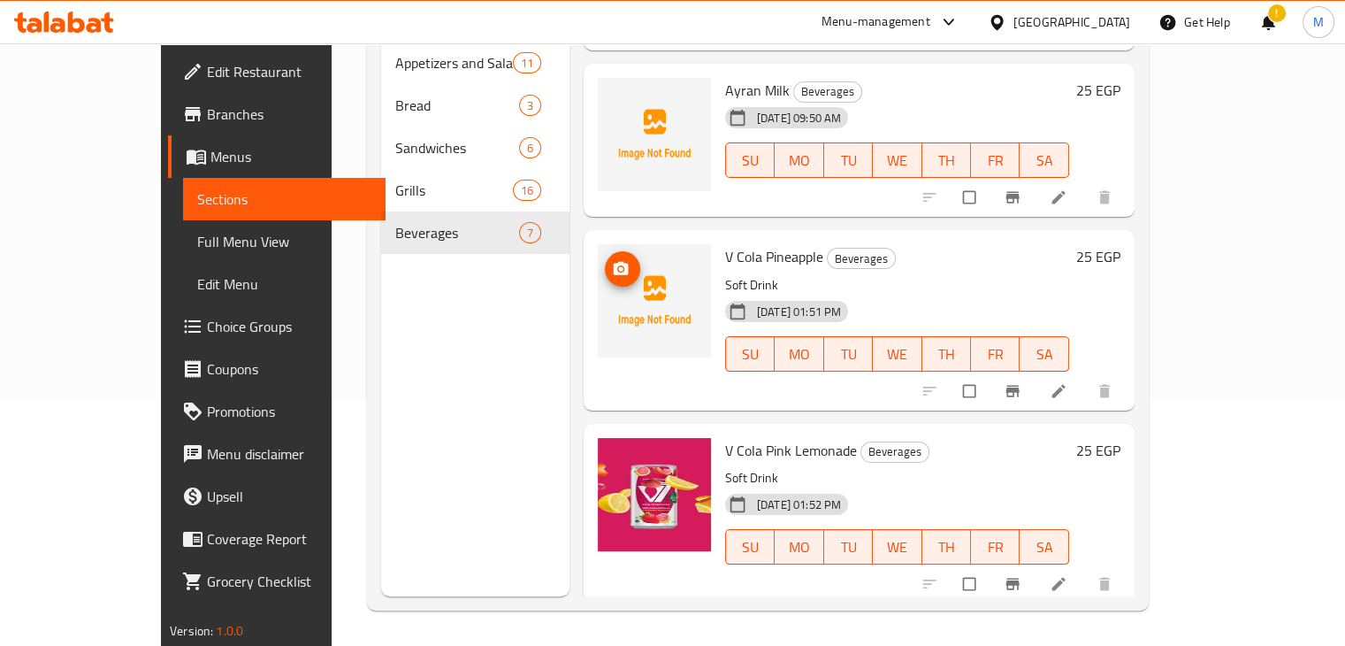
click at [605, 260] on span "upload picture" at bounding box center [622, 269] width 35 height 18
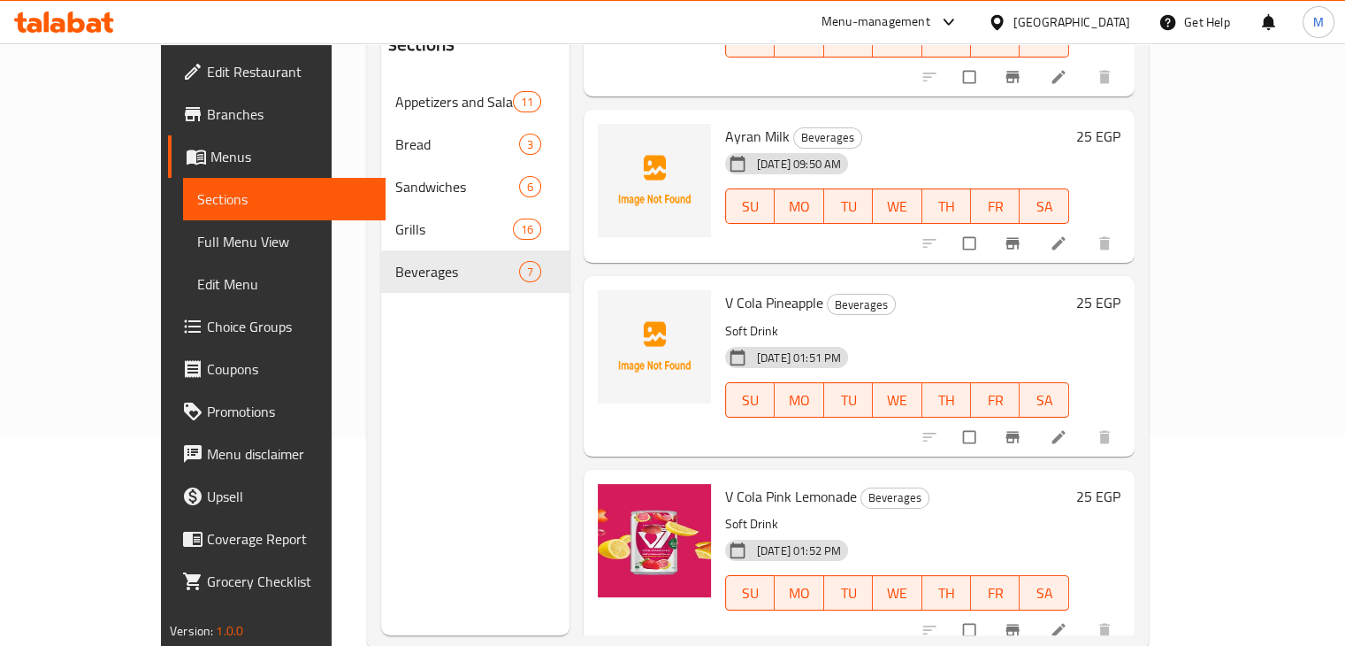
scroll to position [375, 0]
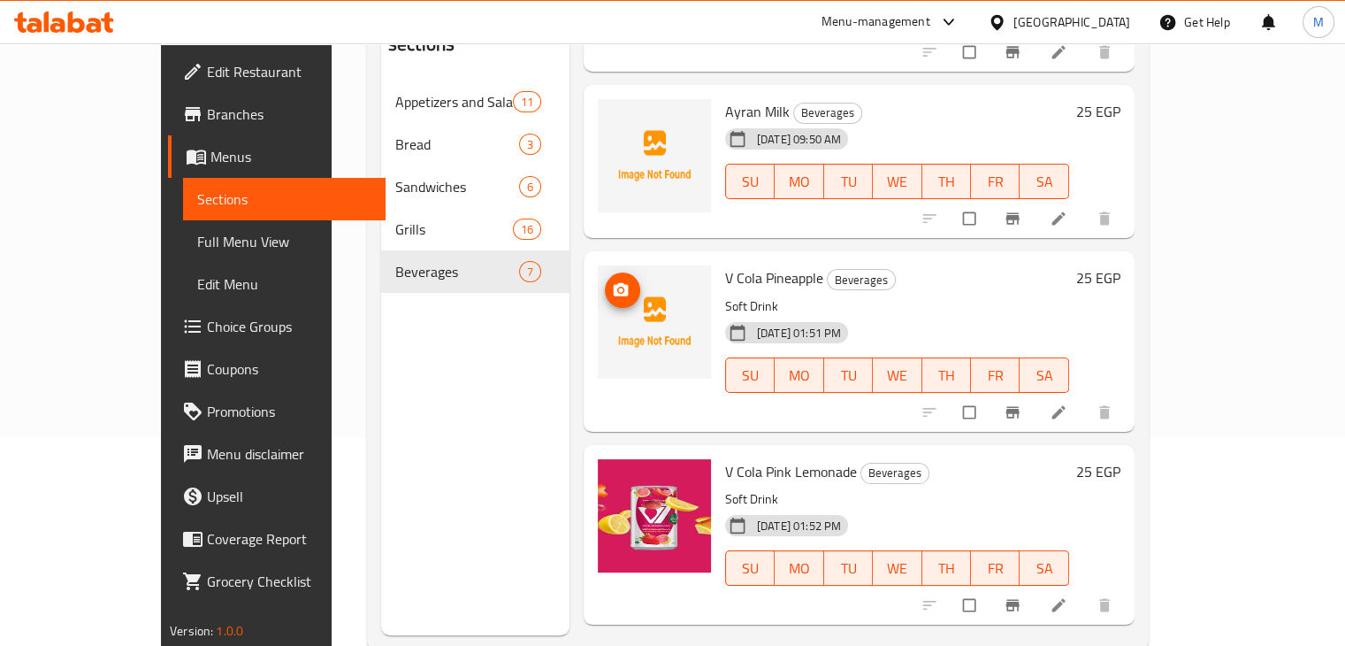
click at [605, 272] on button "upload picture" at bounding box center [622, 289] width 35 height 35
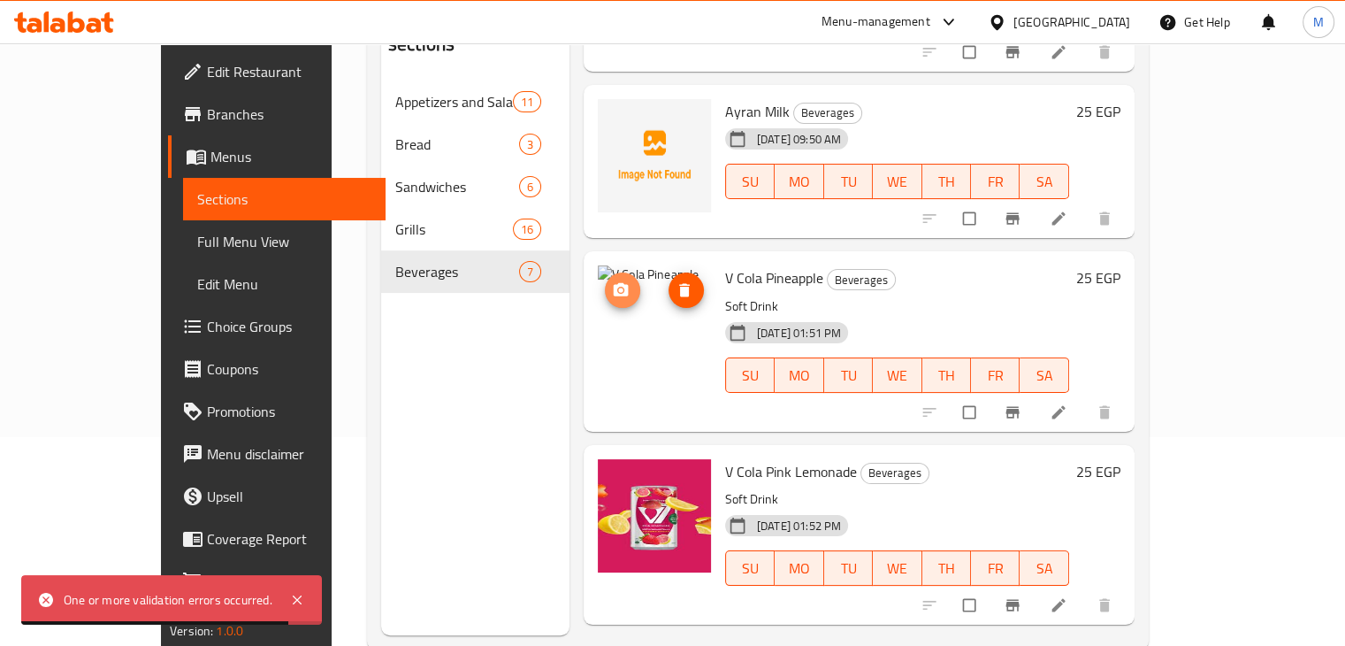
click at [614, 283] on icon "upload picture" at bounding box center [621, 289] width 15 height 13
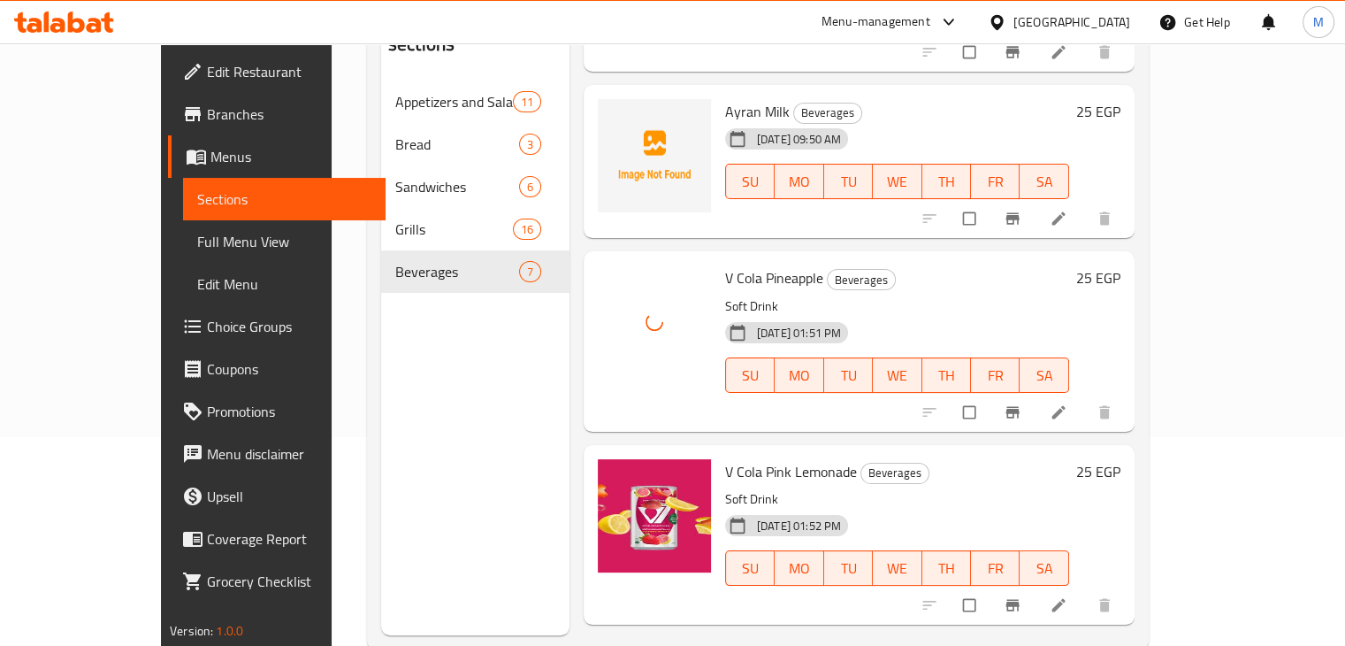
click at [846, 295] on p "Soft Drink" at bounding box center [897, 306] width 344 height 22
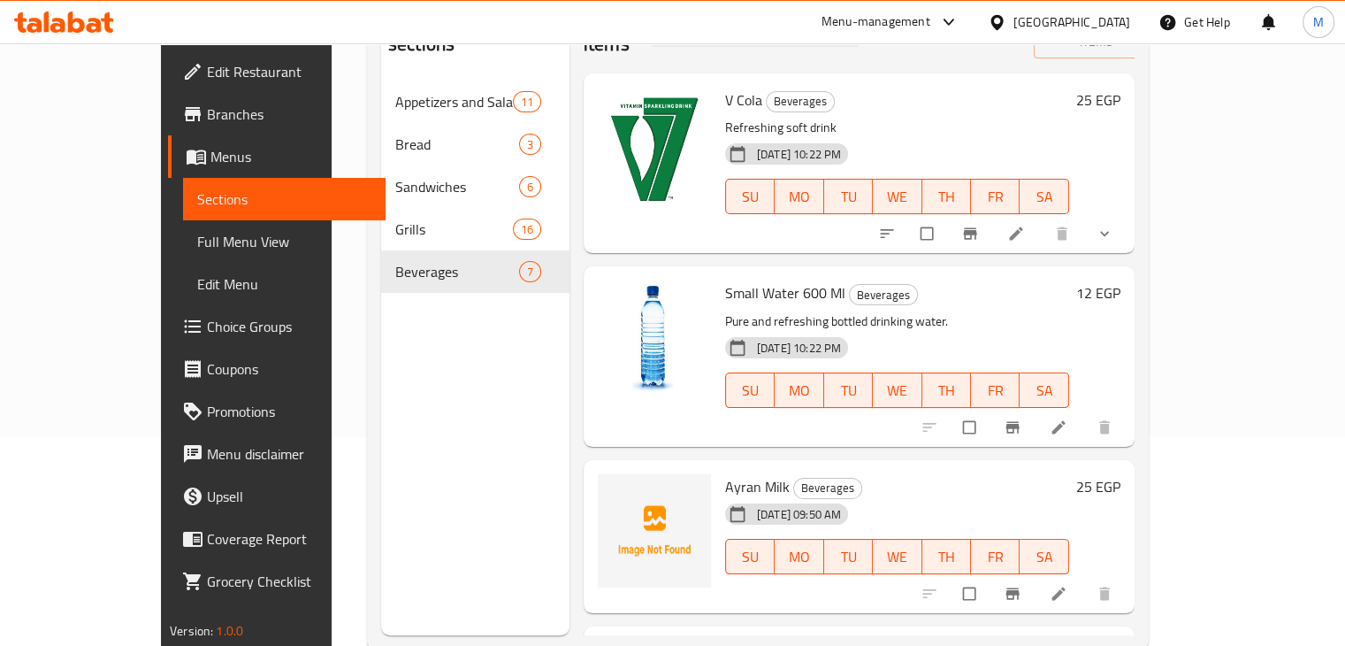
scroll to position [0, 0]
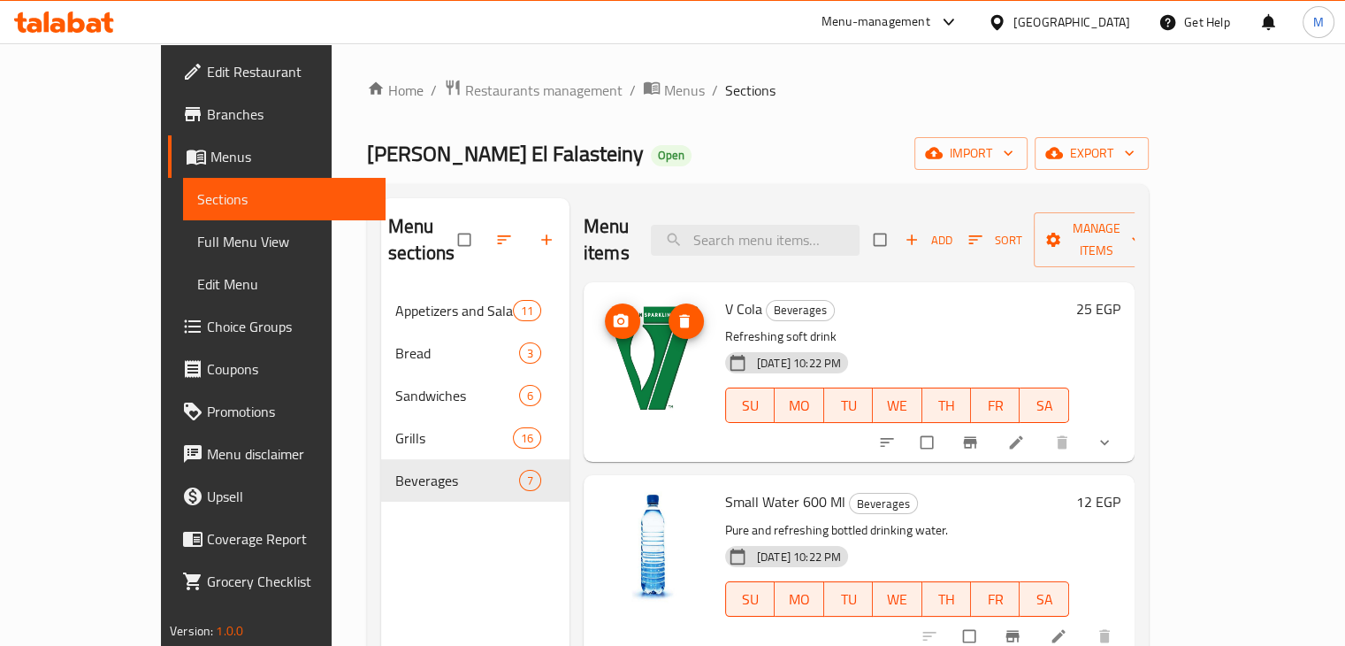
click at [614, 314] on icon "upload picture" at bounding box center [621, 320] width 15 height 13
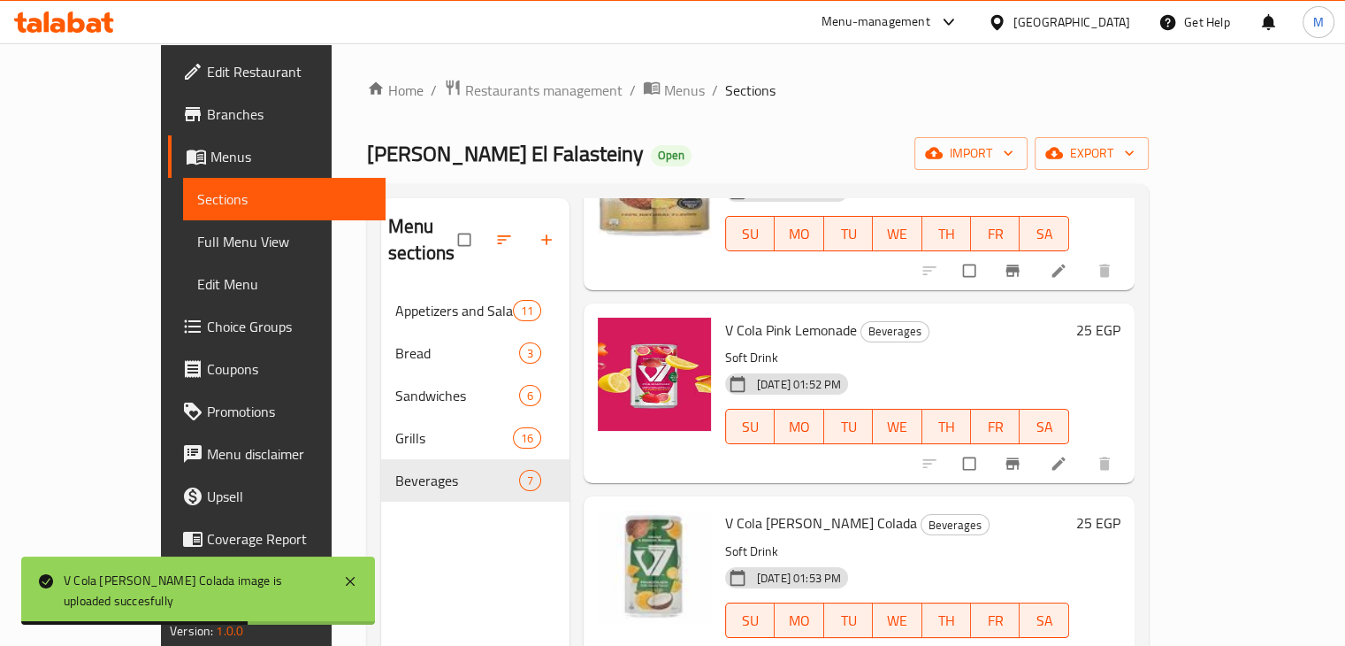
scroll to position [248, 0]
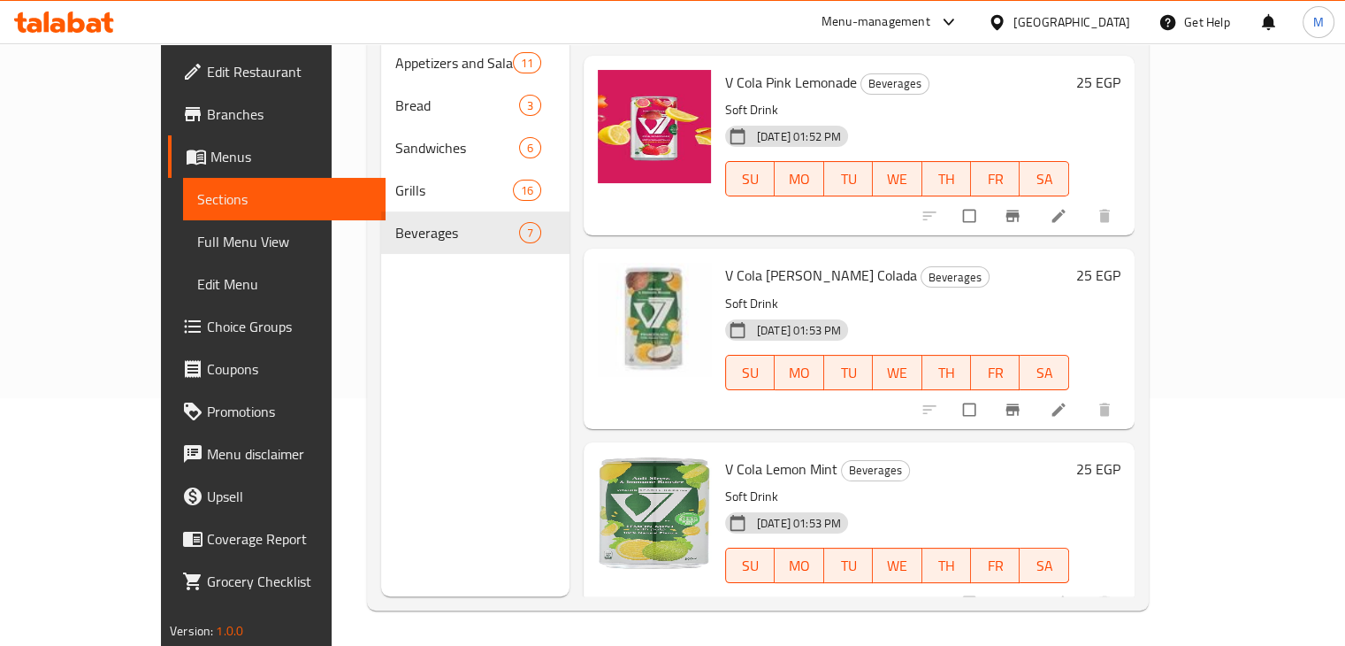
click at [101, 25] on icon at bounding box center [64, 21] width 100 height 21
